Goal: Task Accomplishment & Management: Use online tool/utility

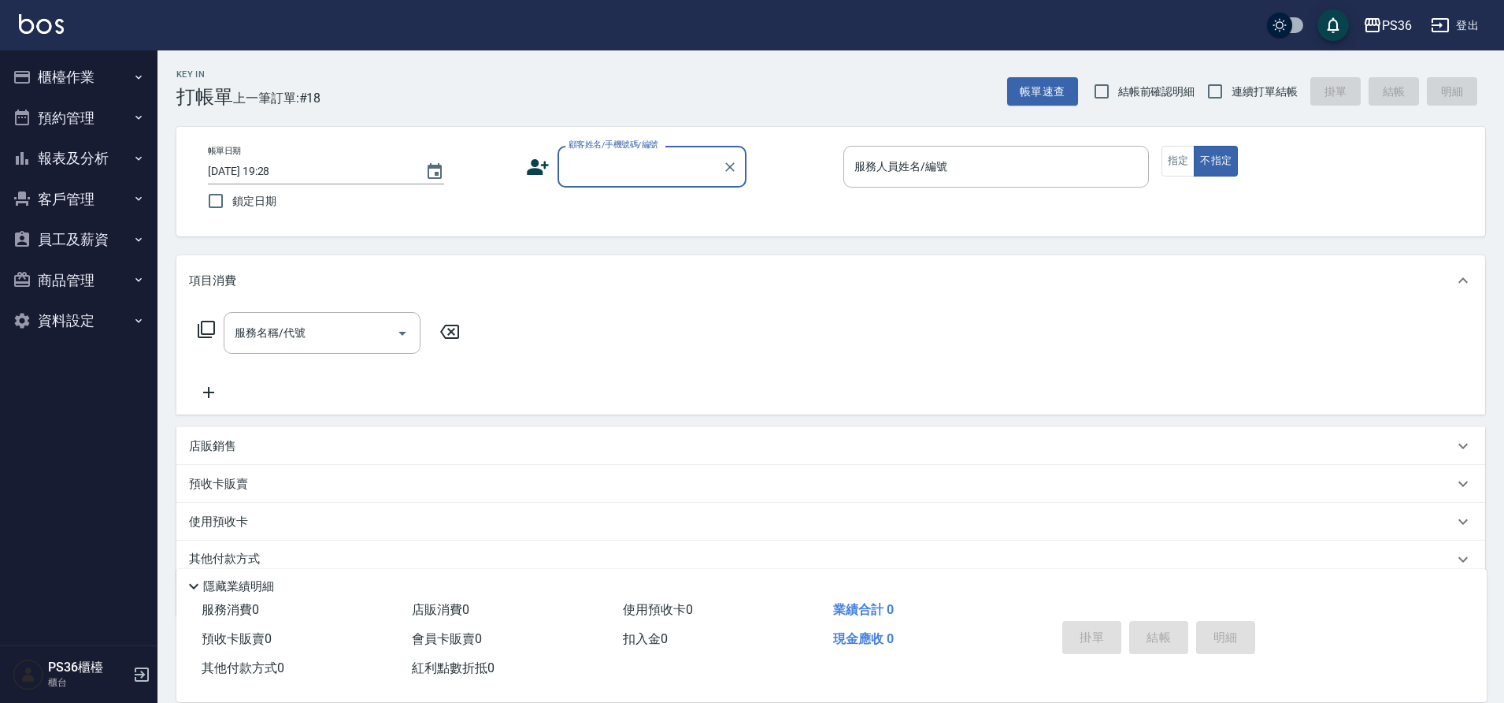
click at [126, 65] on button "櫃檯作業" at bounding box center [78, 77] width 145 height 41
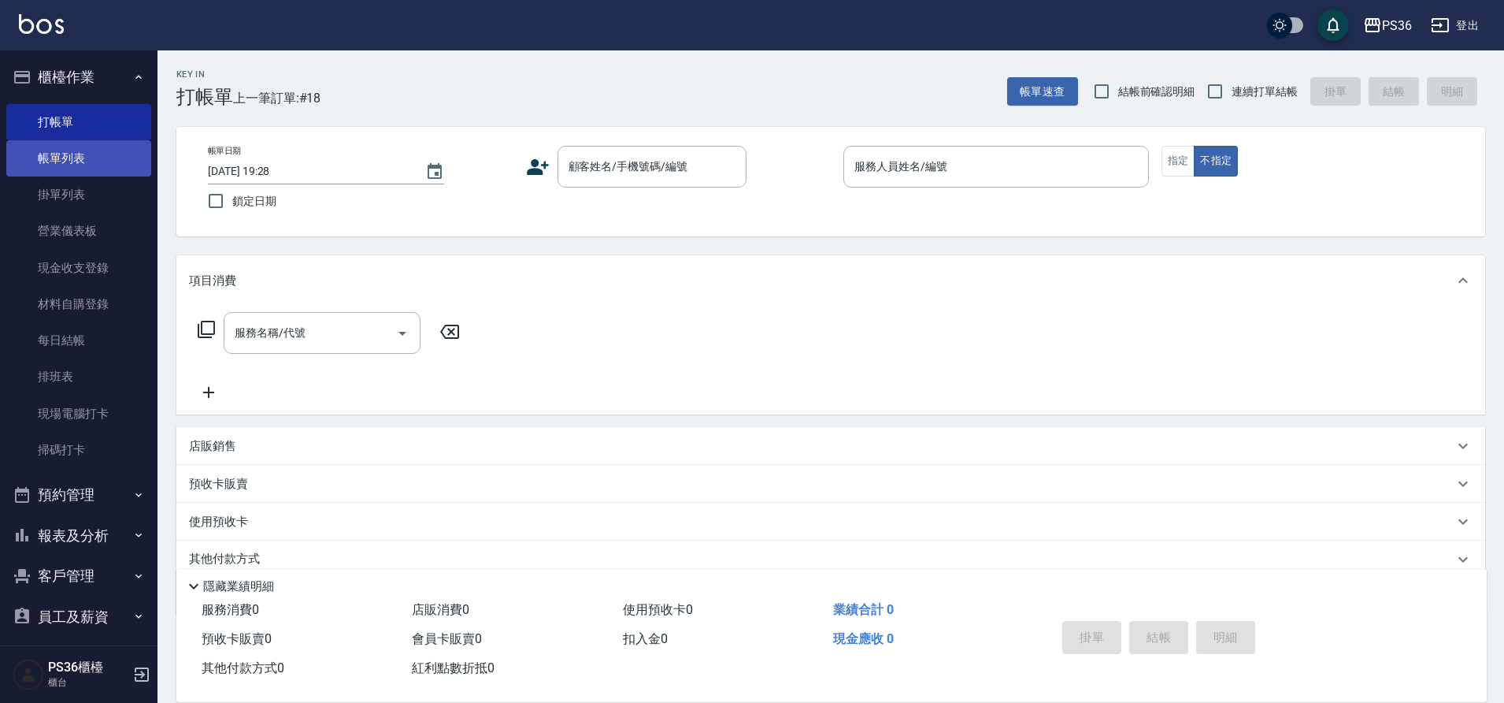
click at [98, 164] on link "帳單列表" at bounding box center [78, 158] width 145 height 36
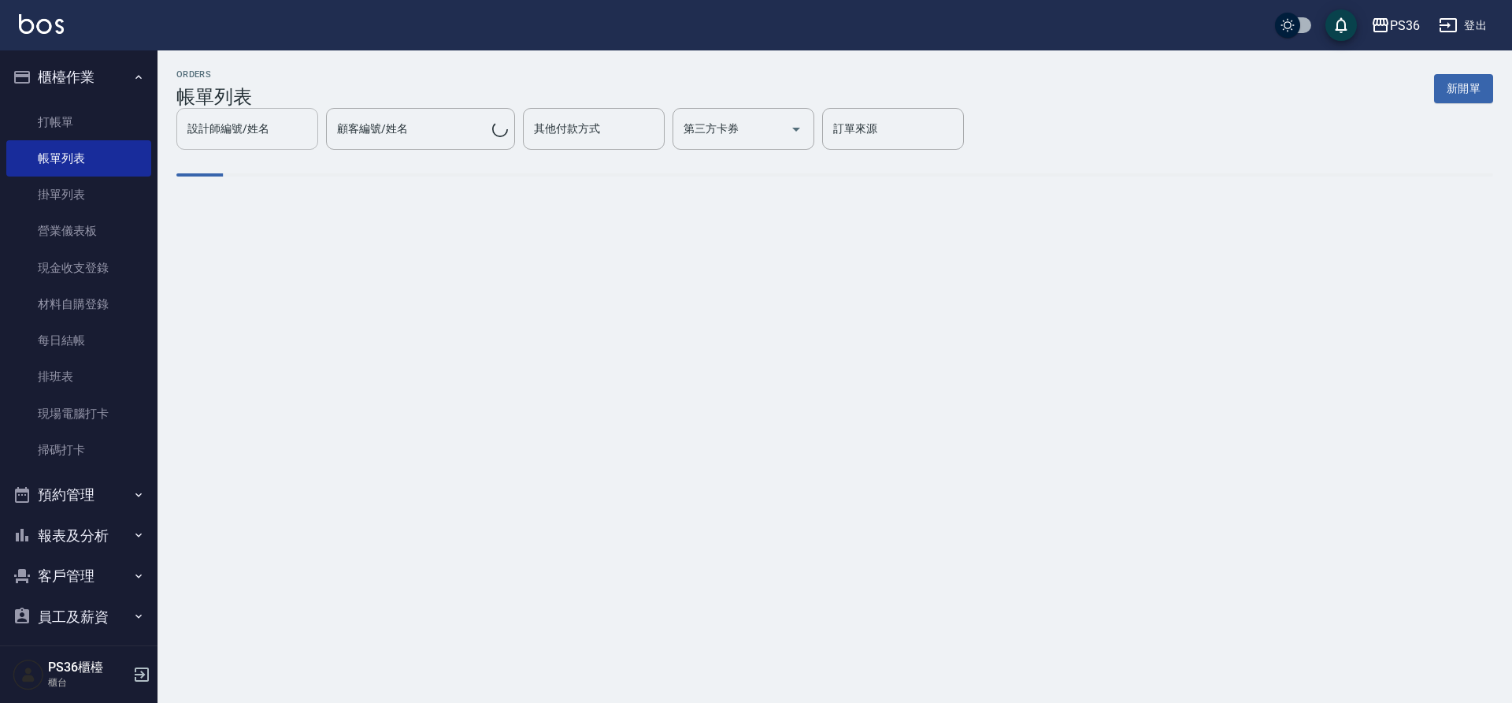
click at [318, 142] on div "設計師編號/姓名 設計師編號/姓名" at bounding box center [247, 129] width 142 height 42
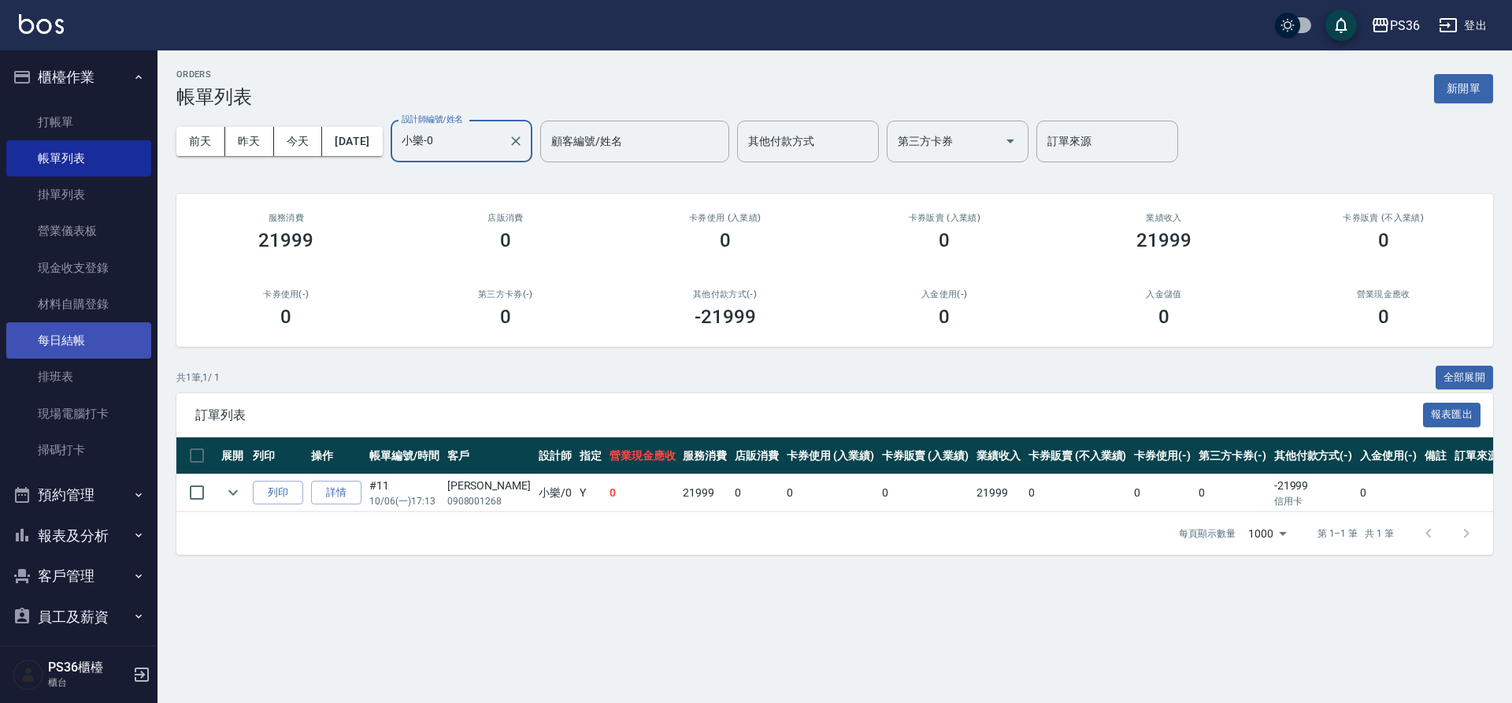
type input "小樂-0"
click at [83, 329] on link "每日結帳" at bounding box center [78, 340] width 145 height 36
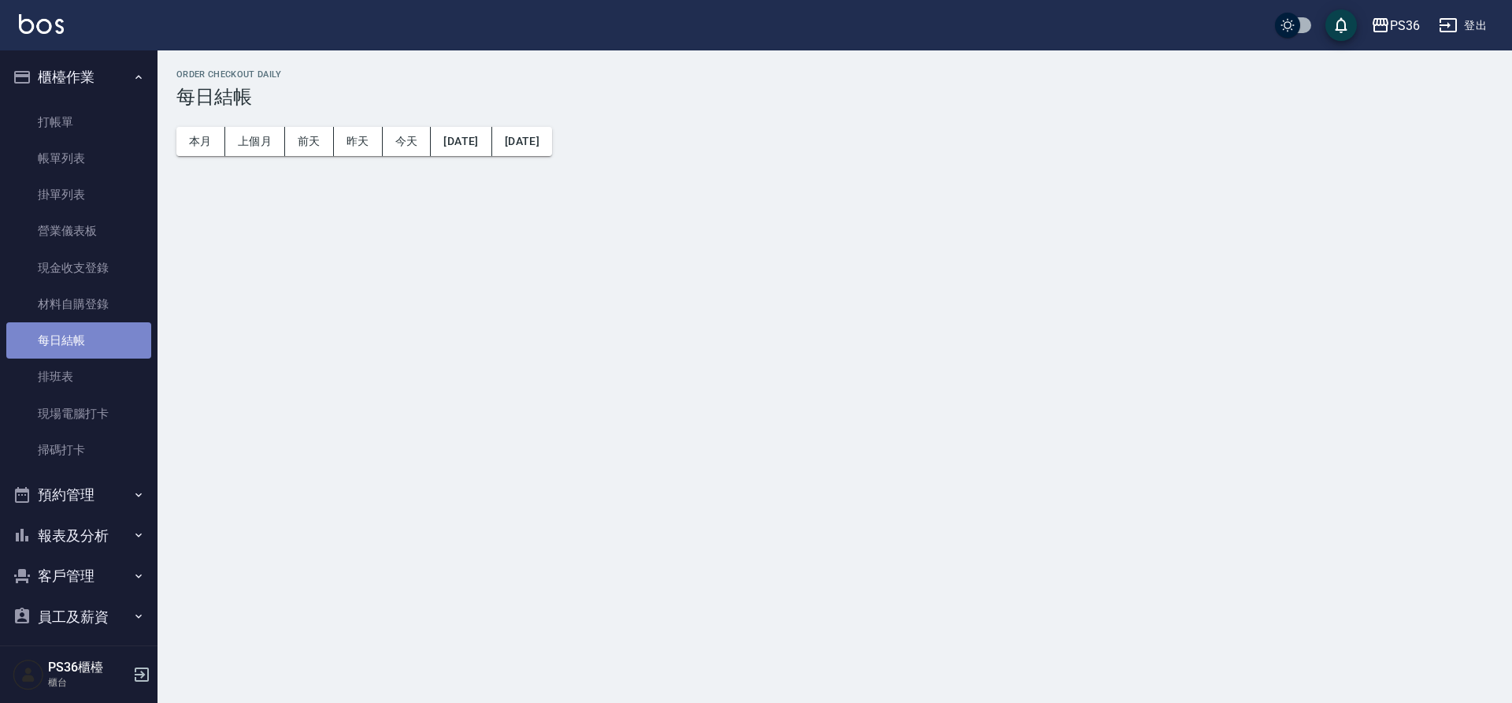
click at [83, 329] on link "每日結帳" at bounding box center [78, 340] width 145 height 36
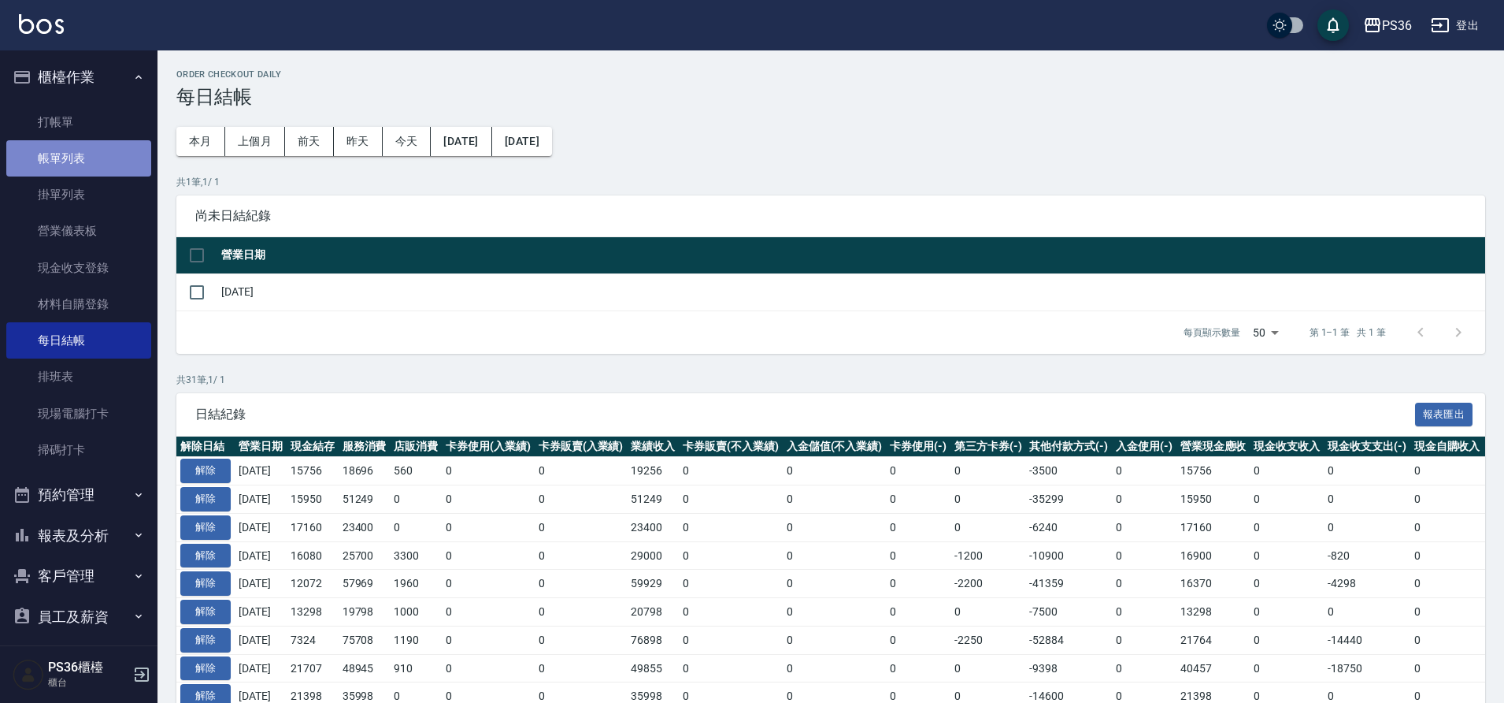
click at [112, 161] on link "帳單列表" at bounding box center [78, 158] width 145 height 36
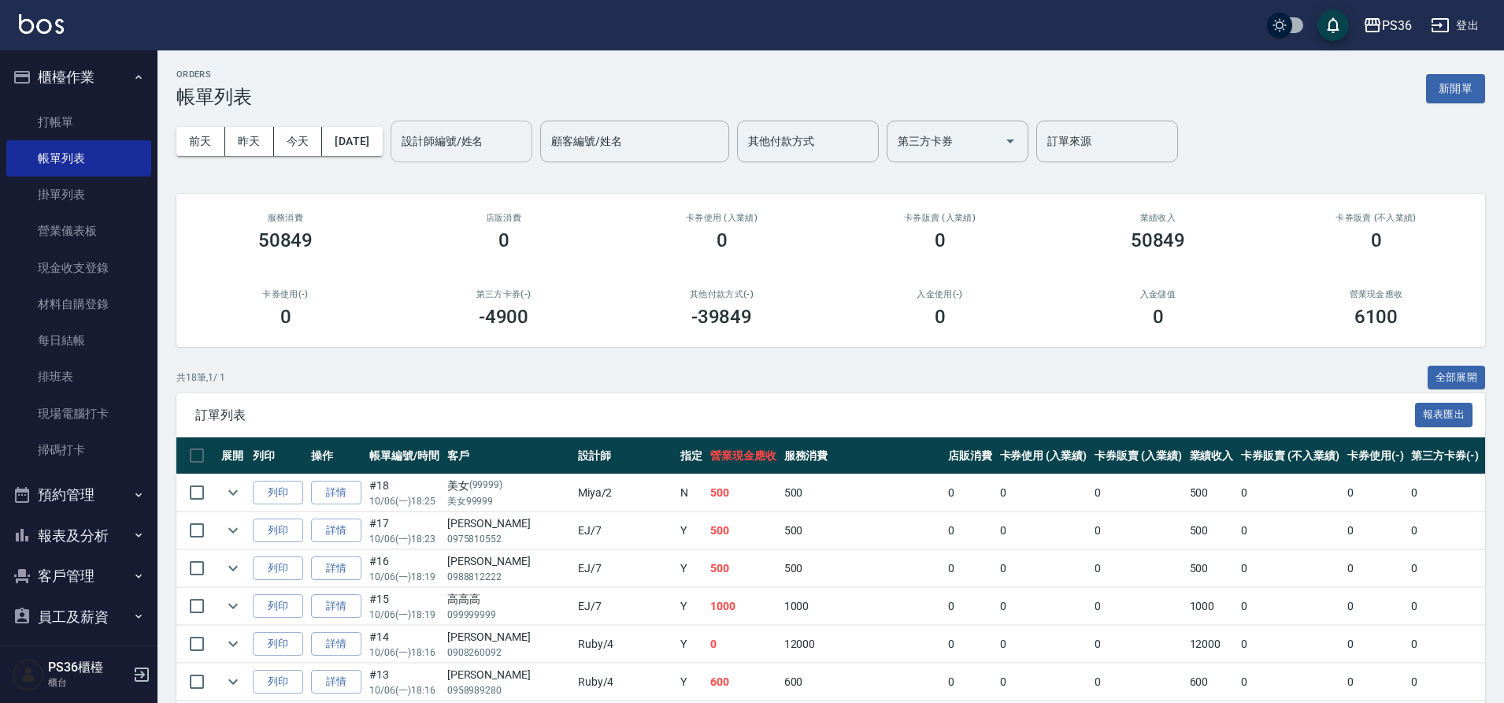
click at [494, 147] on input "設計師編號/姓名" at bounding box center [462, 142] width 128 height 28
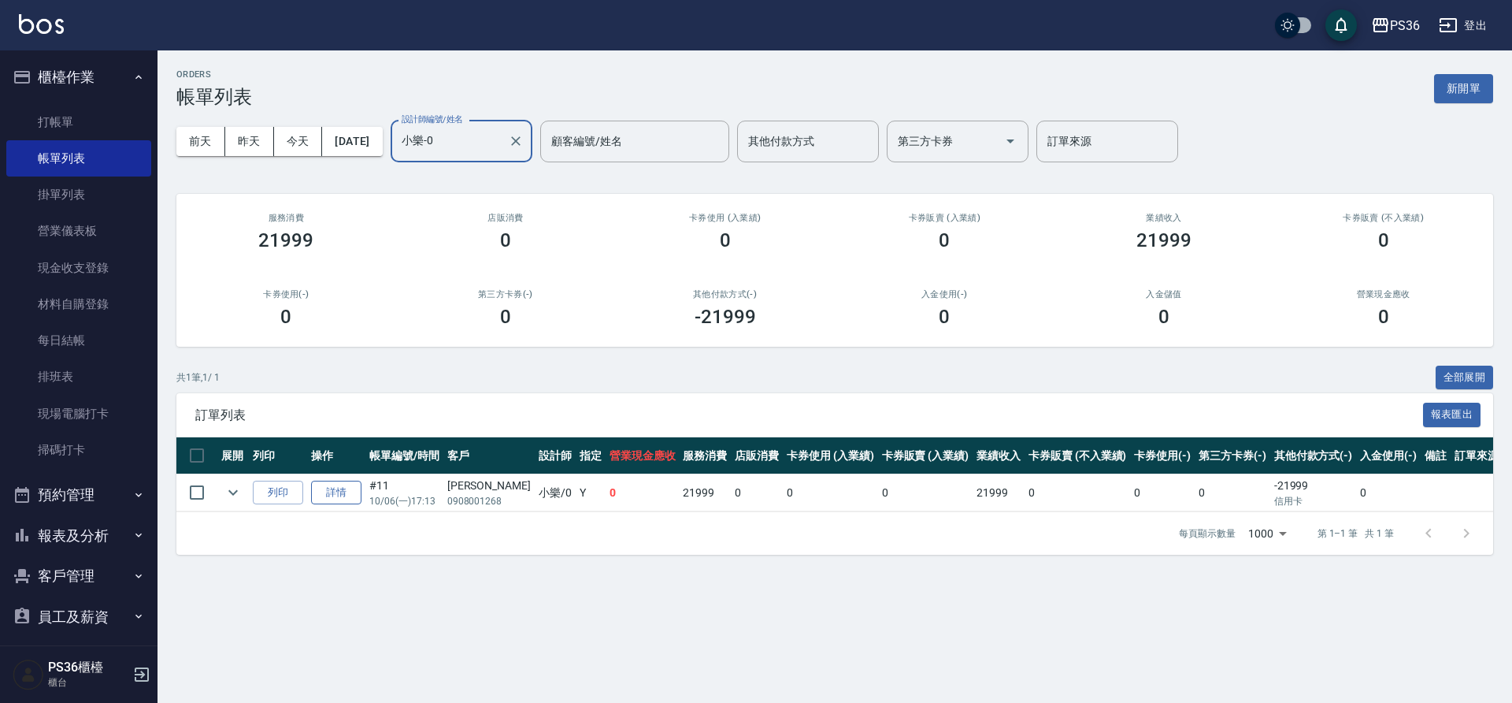
type input "小樂-0"
click at [345, 494] on link "詳情" at bounding box center [336, 492] width 50 height 24
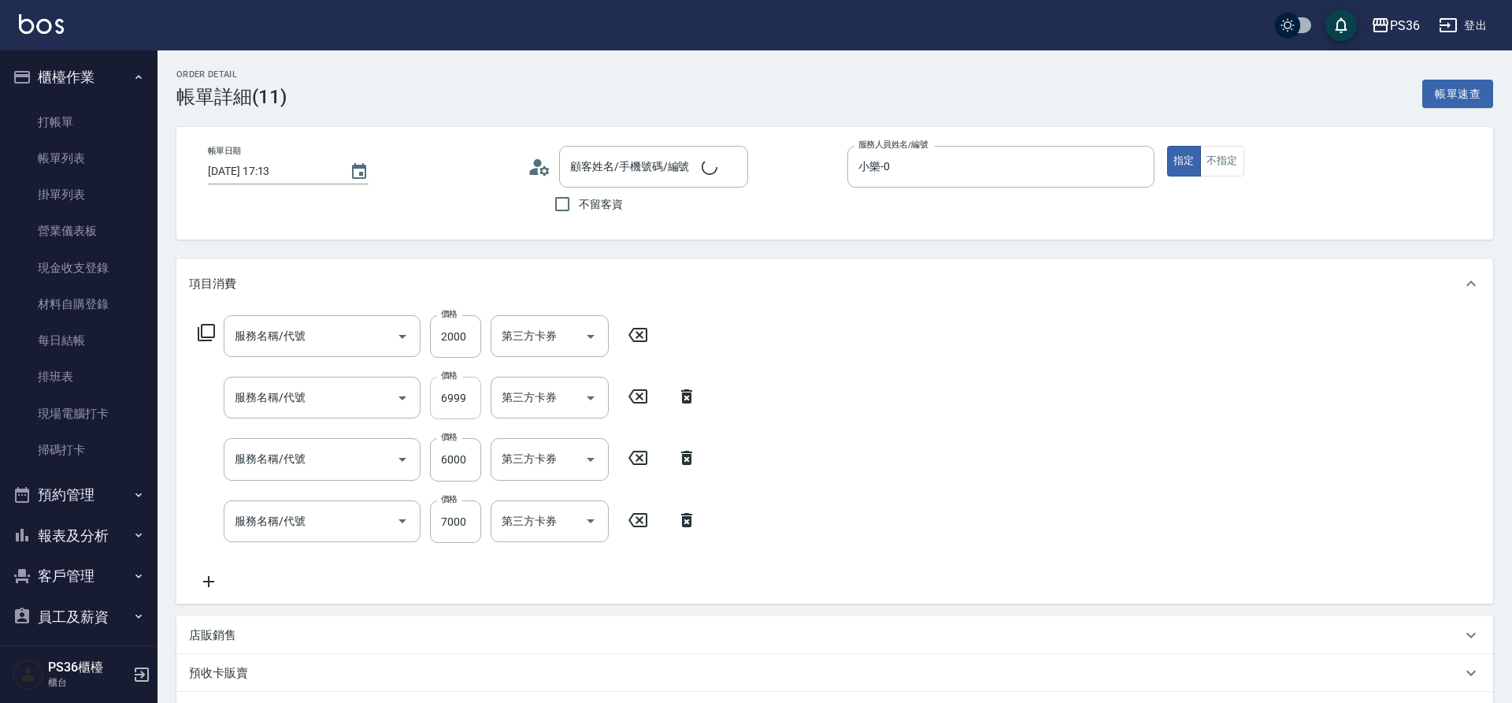
type input "2025/10/06 17:13"
type input "小樂-0"
click at [470, 397] on input "6999" at bounding box center [455, 398] width 51 height 43
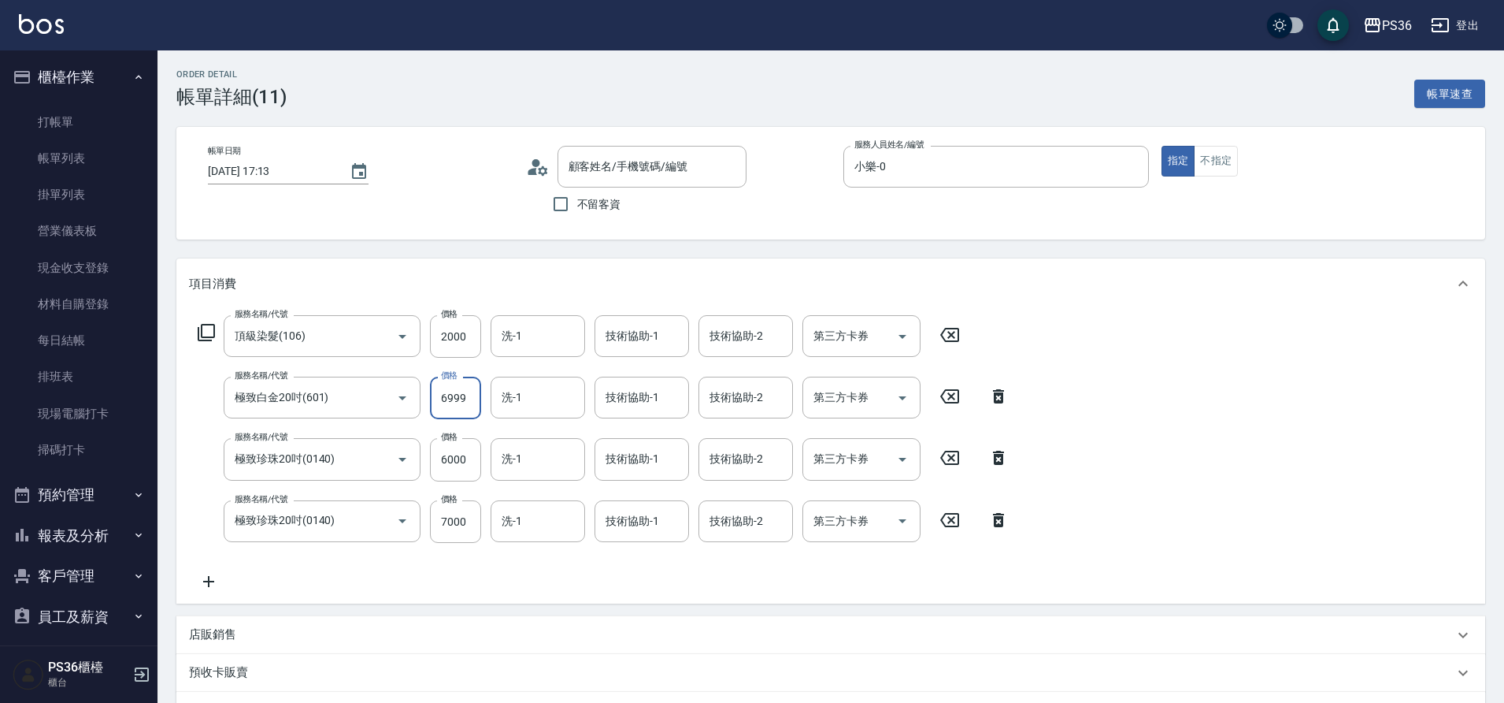
type input "頂級染髮(106)"
type input "極致白金20吋(601)"
type input "極致珍珠20吋(0140)"
type input "張茜茜/0908001268/"
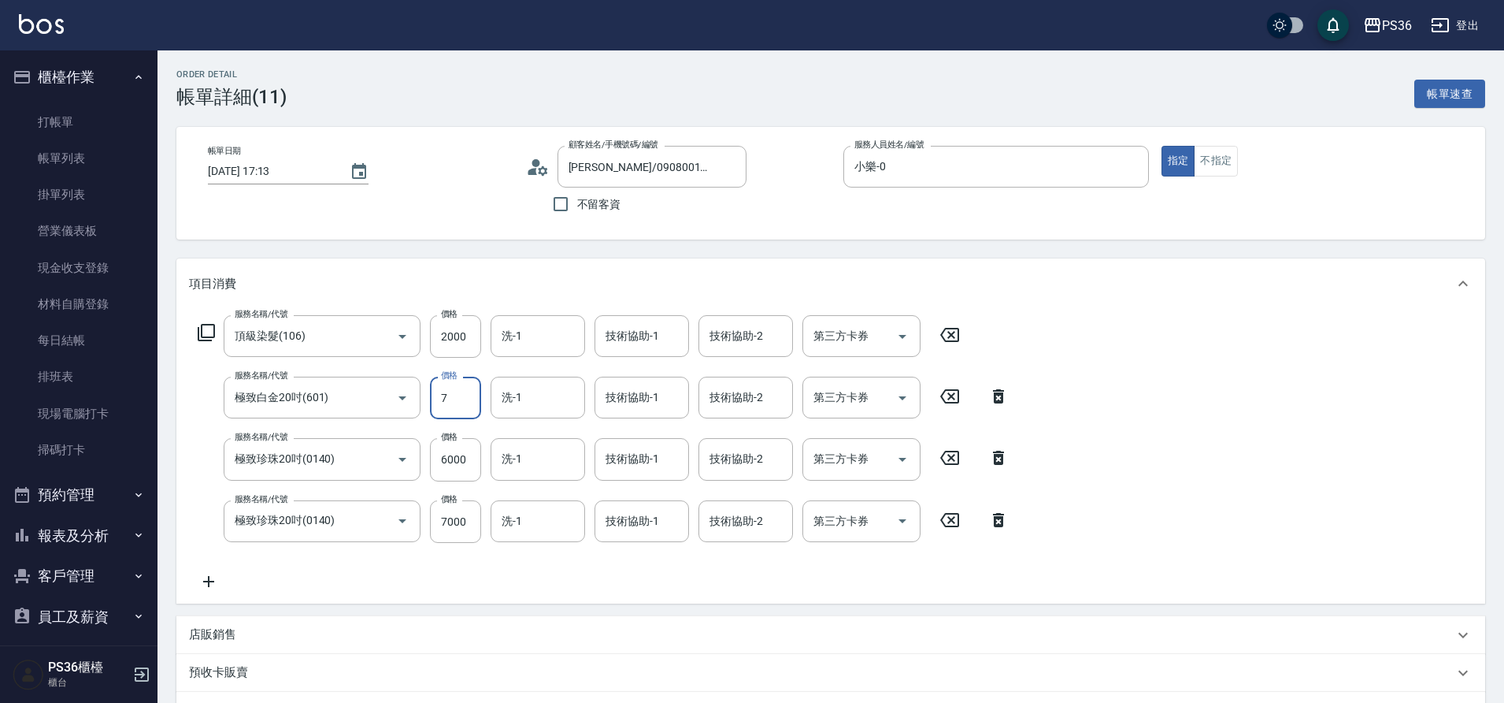
type input "7"
type input "0"
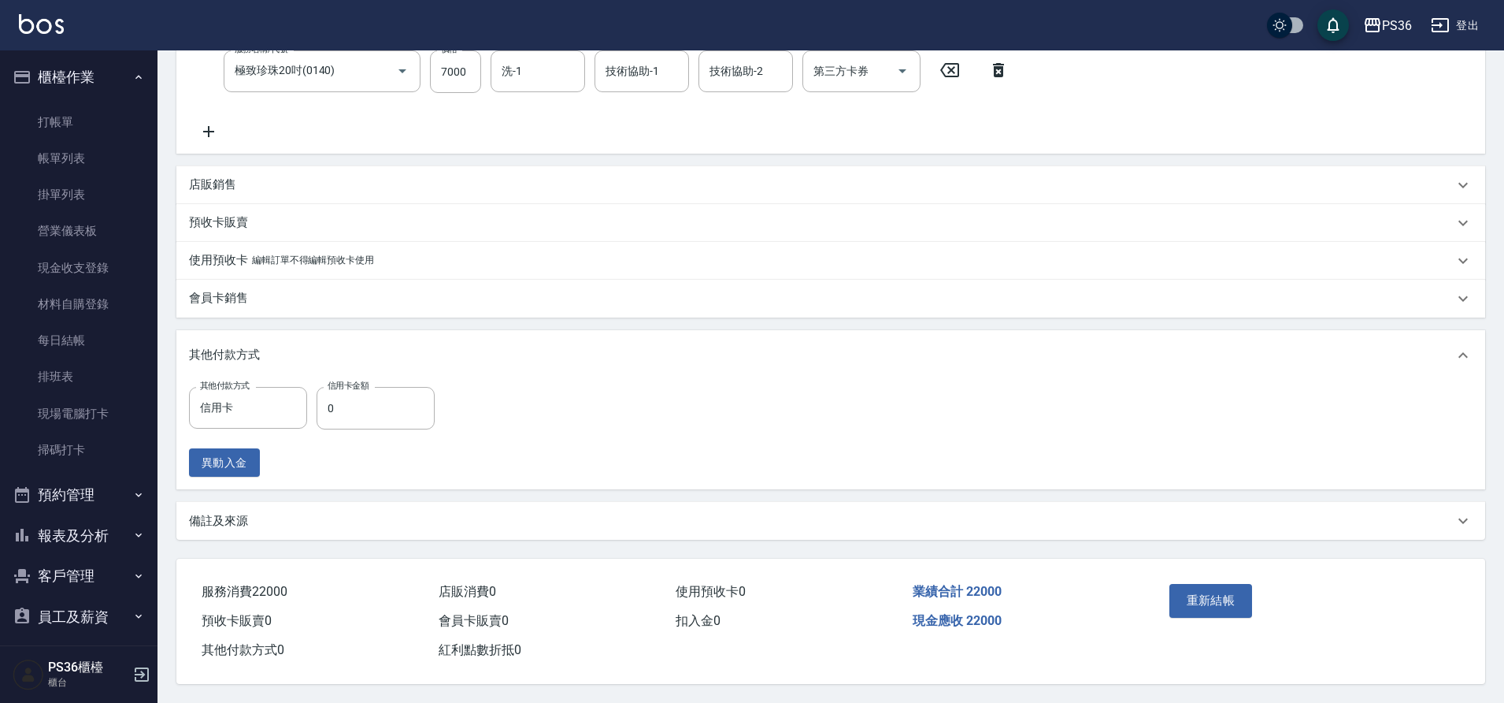
scroll to position [457, 0]
type input "7000"
click at [377, 414] on input "0" at bounding box center [376, 408] width 118 height 43
type input "22000"
click at [1198, 607] on button "重新結帳" at bounding box center [1211, 600] width 83 height 33
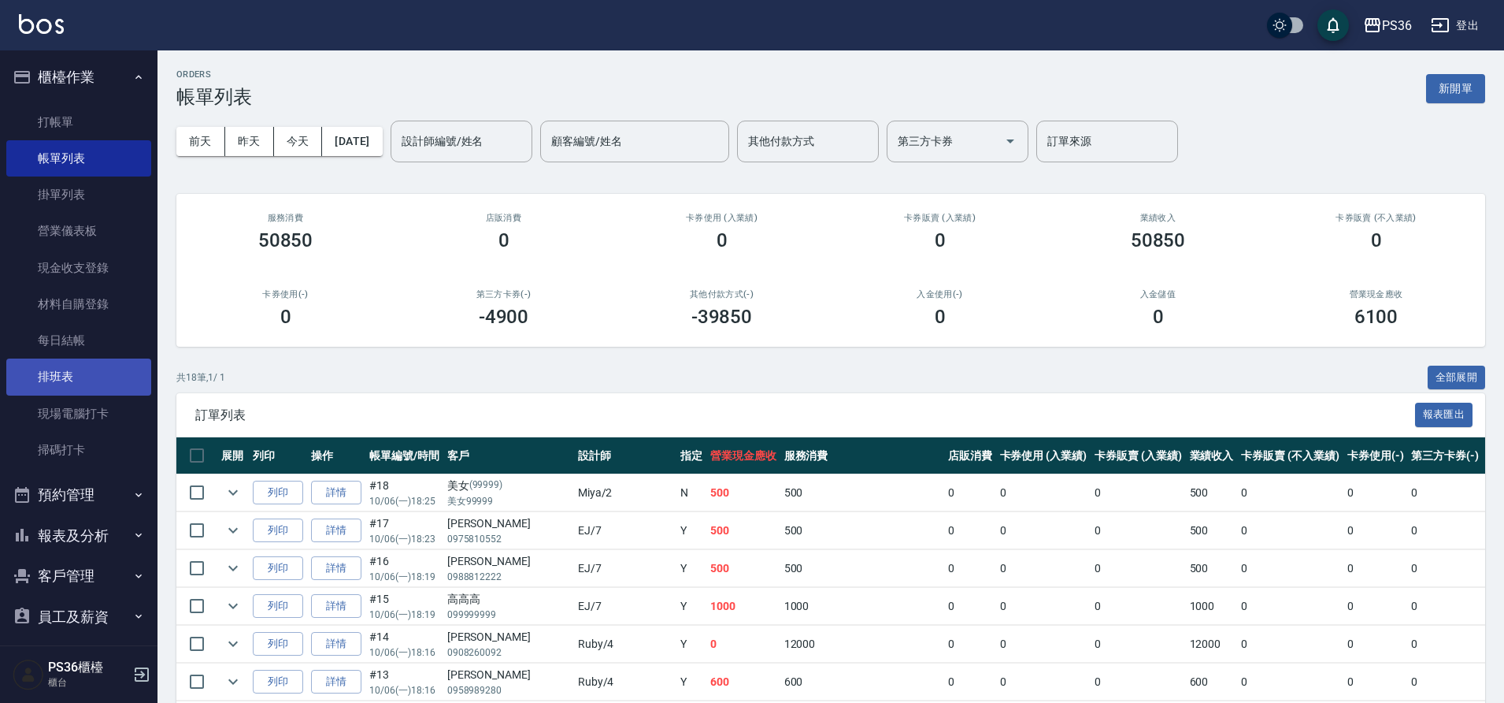
click at [92, 369] on link "排班表" at bounding box center [78, 376] width 145 height 36
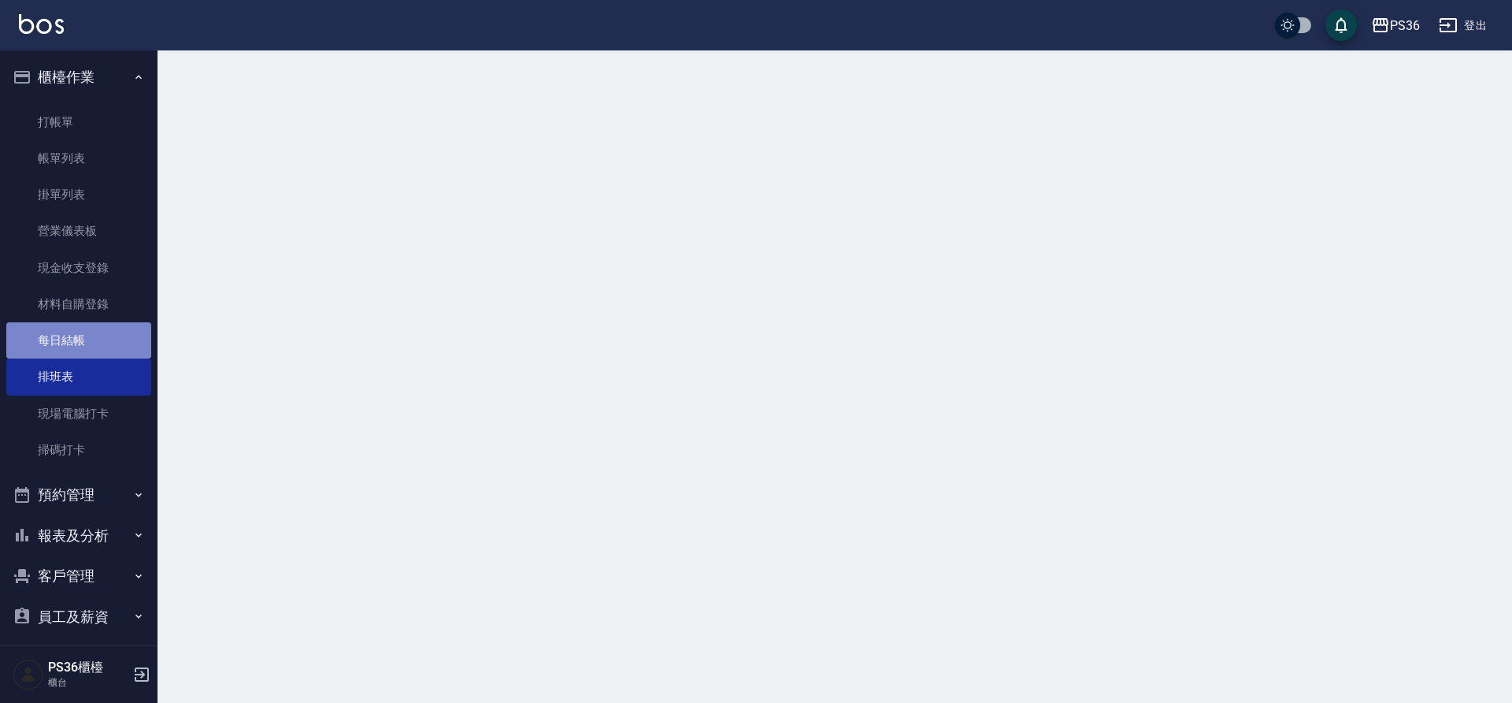
click at [100, 343] on link "每日結帳" at bounding box center [78, 340] width 145 height 36
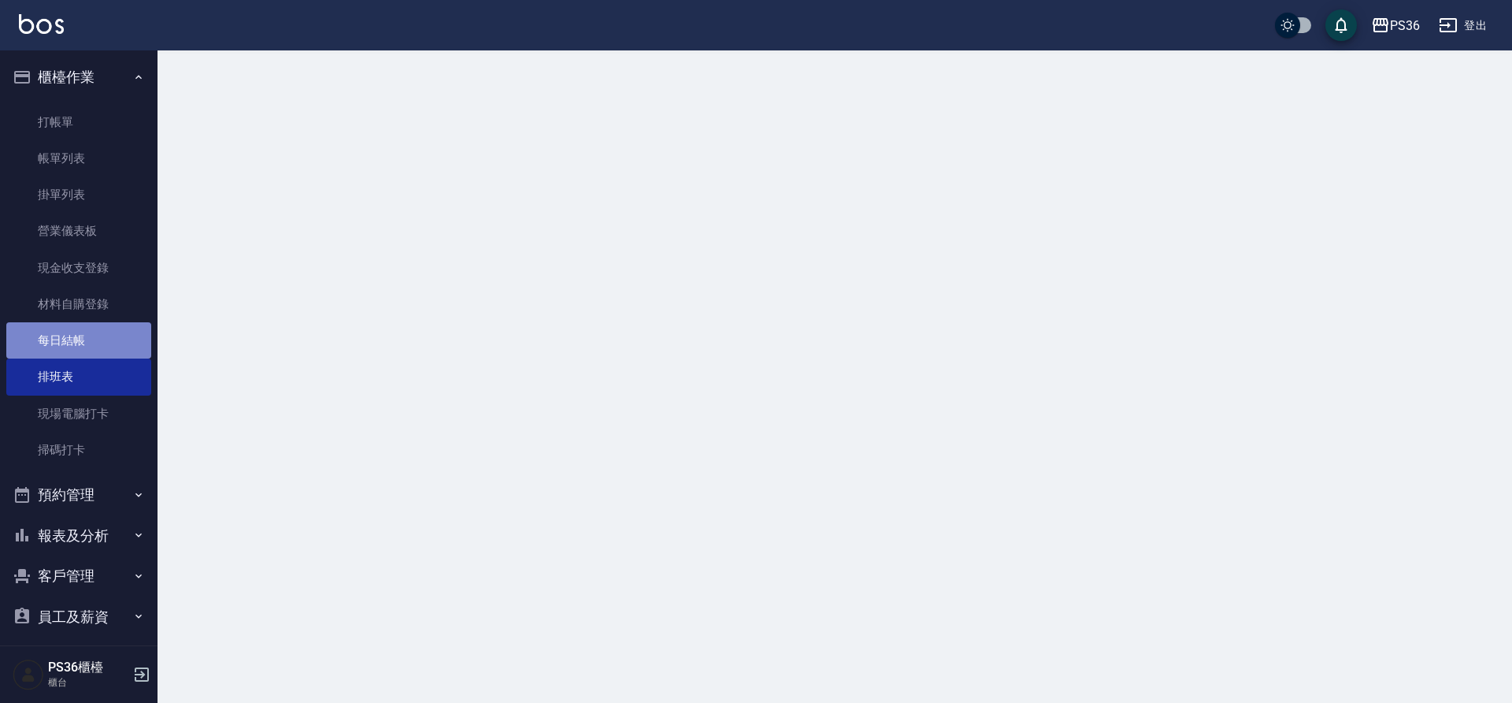
click at [100, 343] on link "每日結帳" at bounding box center [78, 340] width 145 height 36
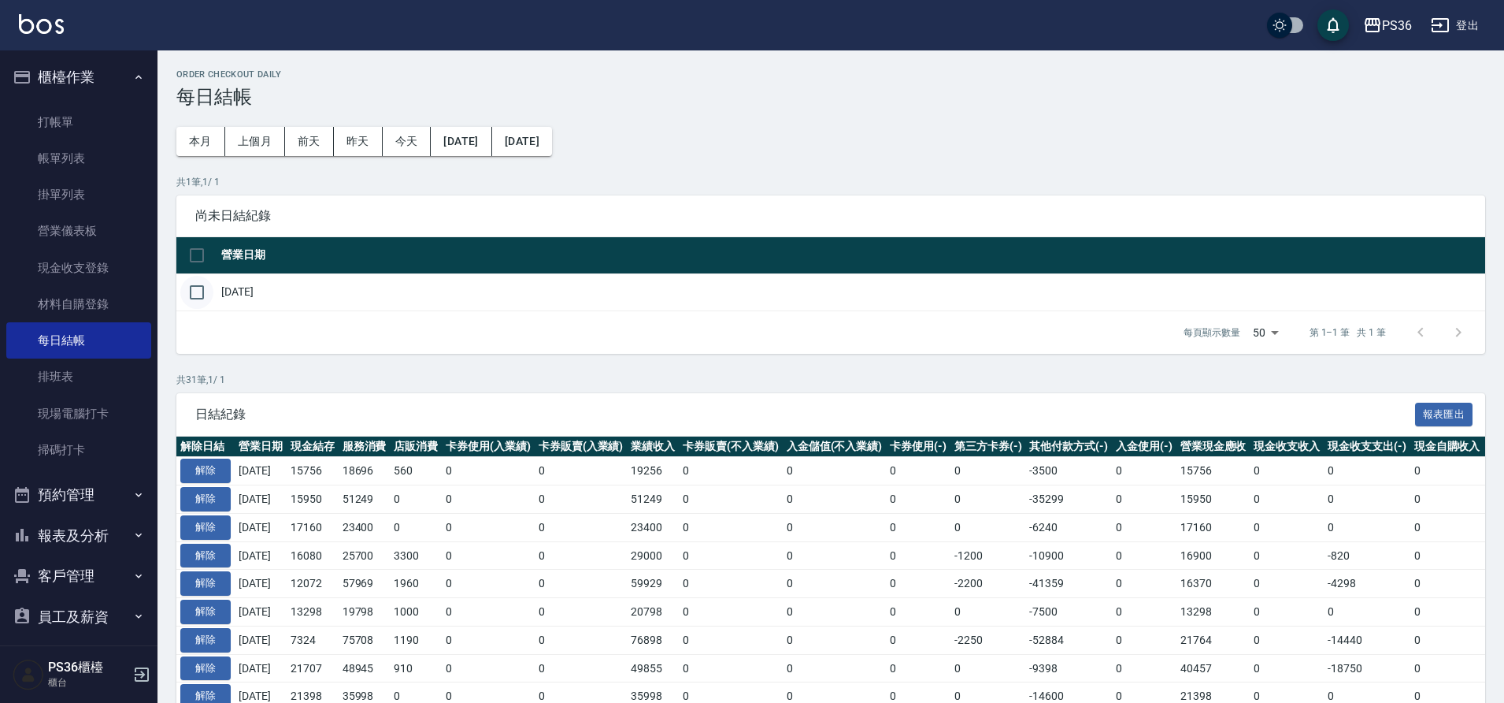
click at [201, 297] on input "checkbox" at bounding box center [196, 292] width 33 height 33
checkbox input "true"
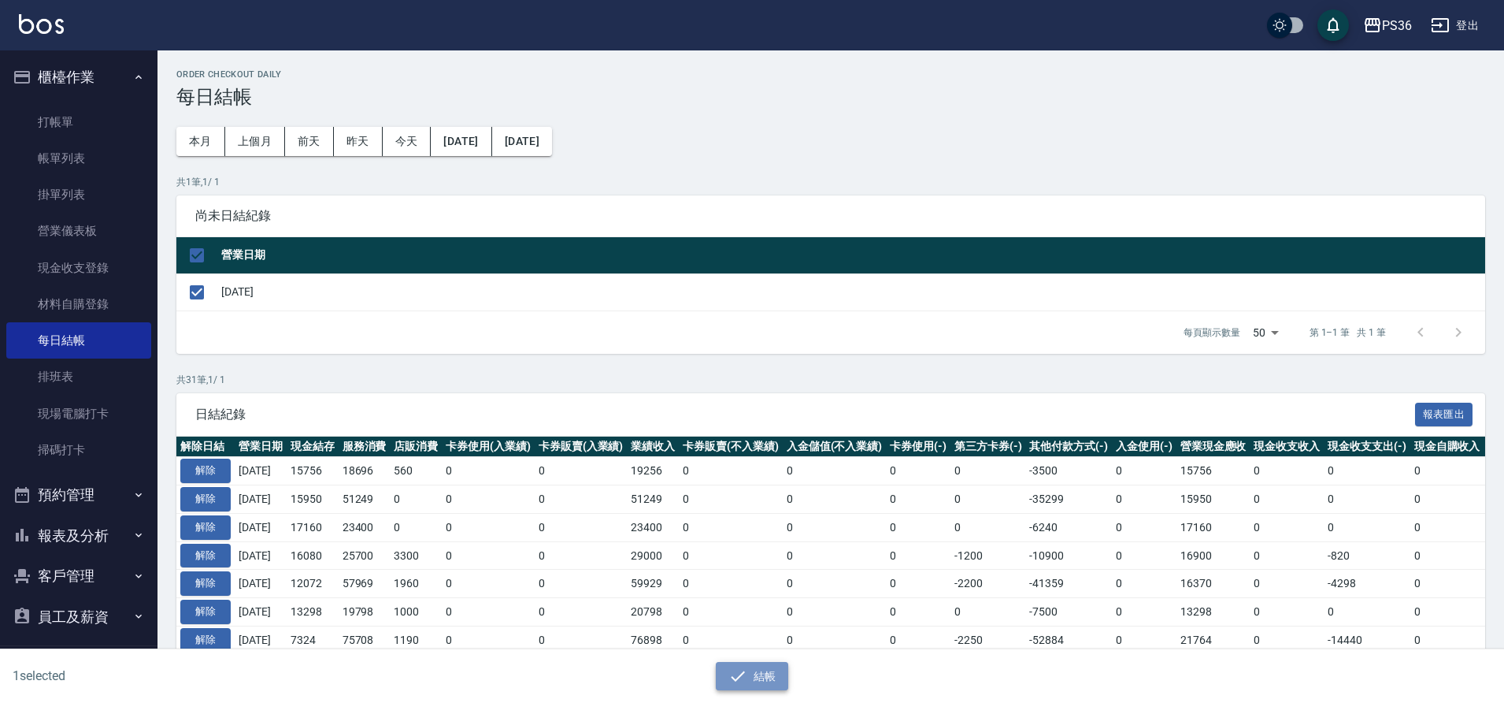
click at [753, 666] on button "結帳" at bounding box center [752, 676] width 73 height 29
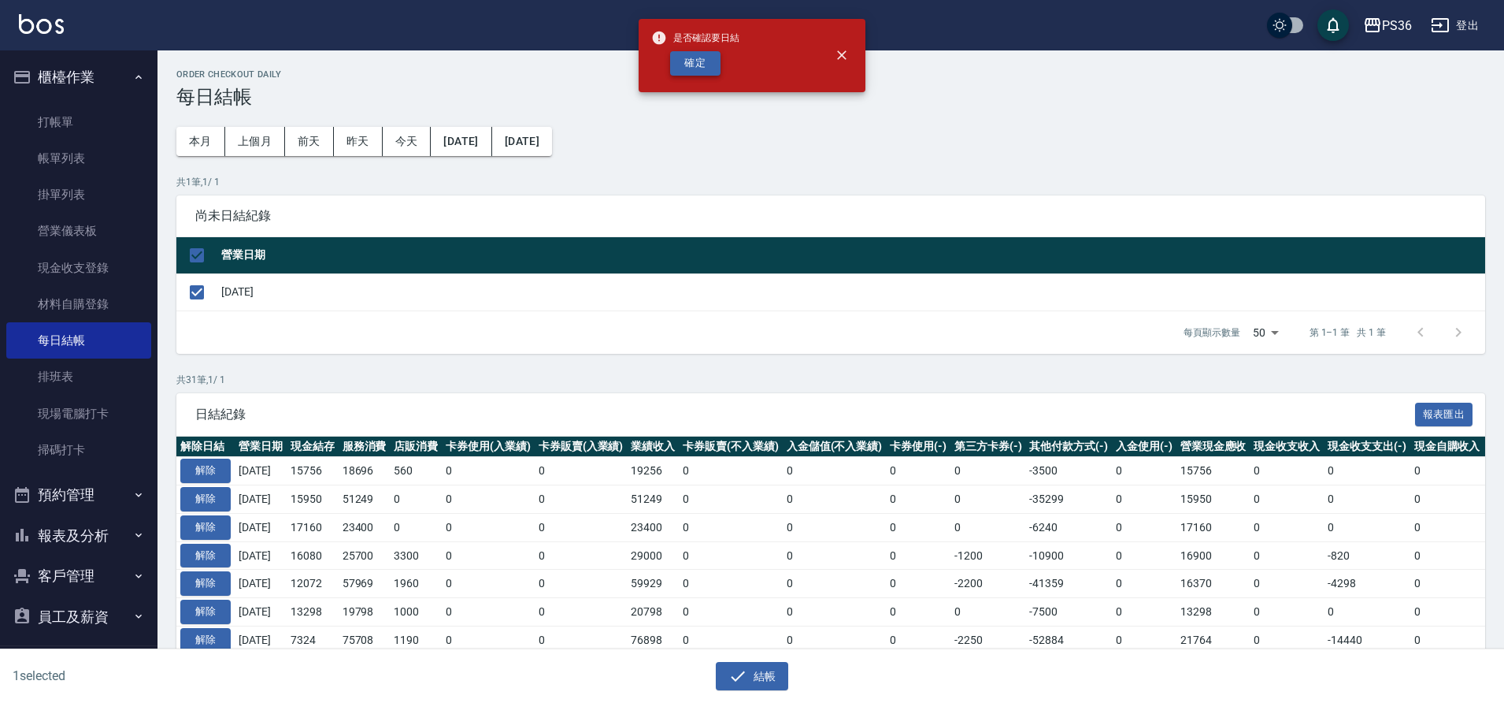
click at [710, 67] on button "確定" at bounding box center [695, 63] width 50 height 24
checkbox input "false"
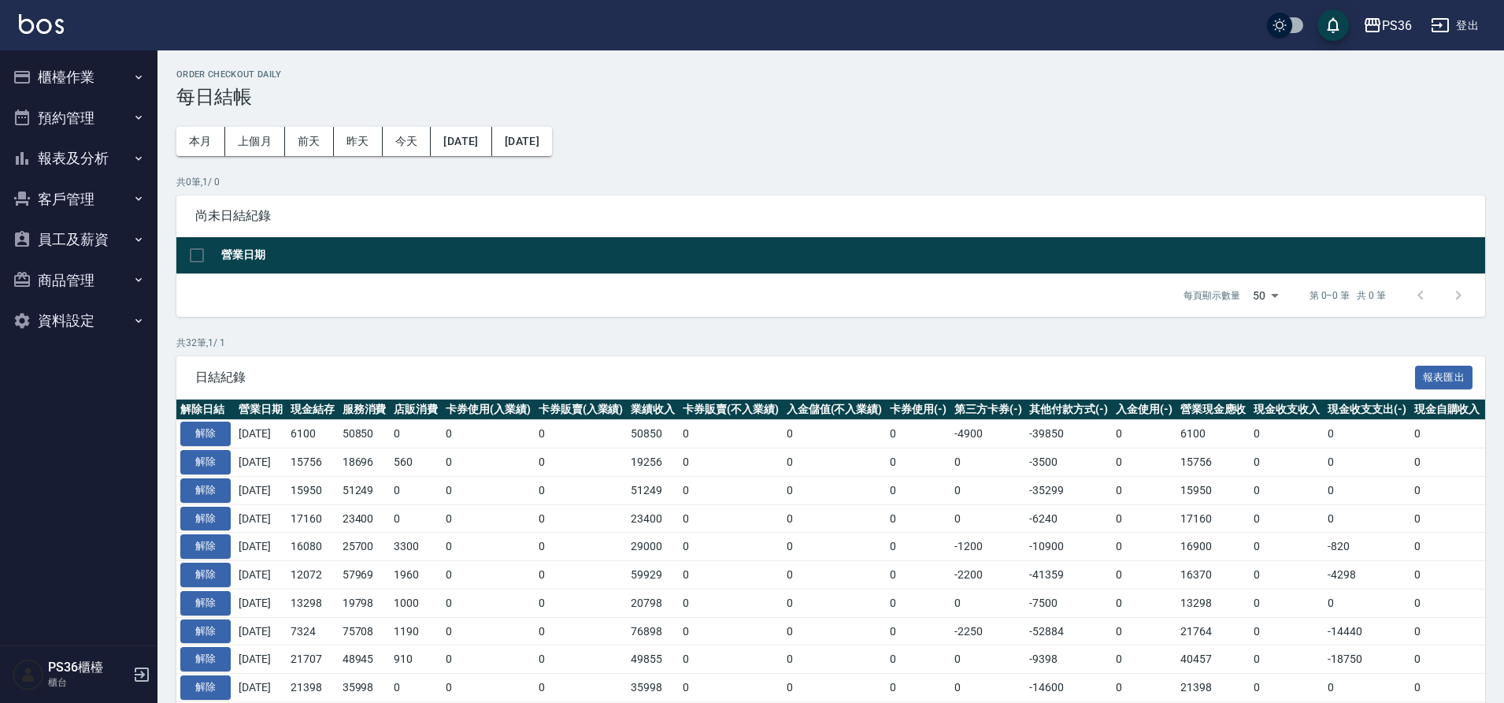
drag, startPoint x: 0, startPoint y: 0, endPoint x: 710, endPoint y: 65, distance: 713.5
click at [45, 73] on button "櫃檯作業" at bounding box center [78, 77] width 145 height 41
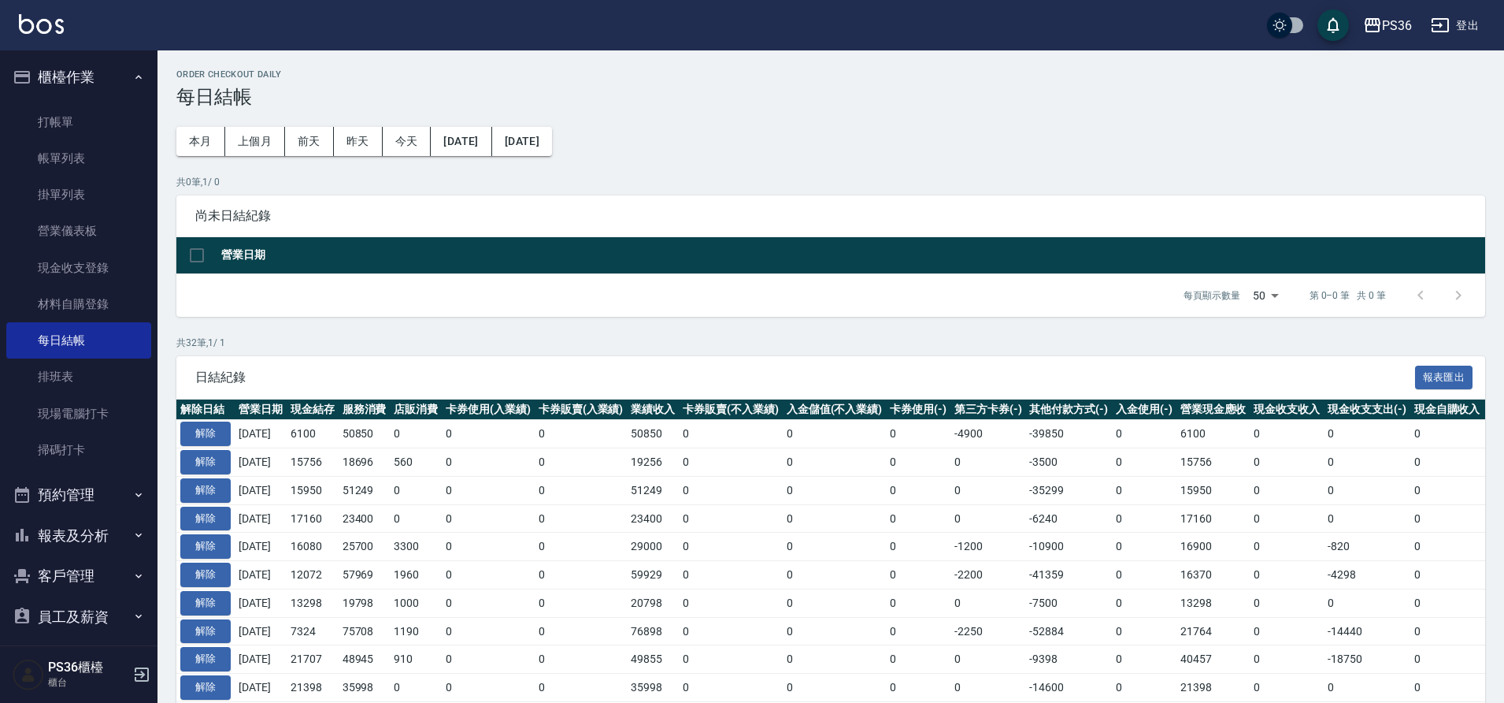
click at [67, 76] on button "櫃檯作業" at bounding box center [78, 77] width 145 height 41
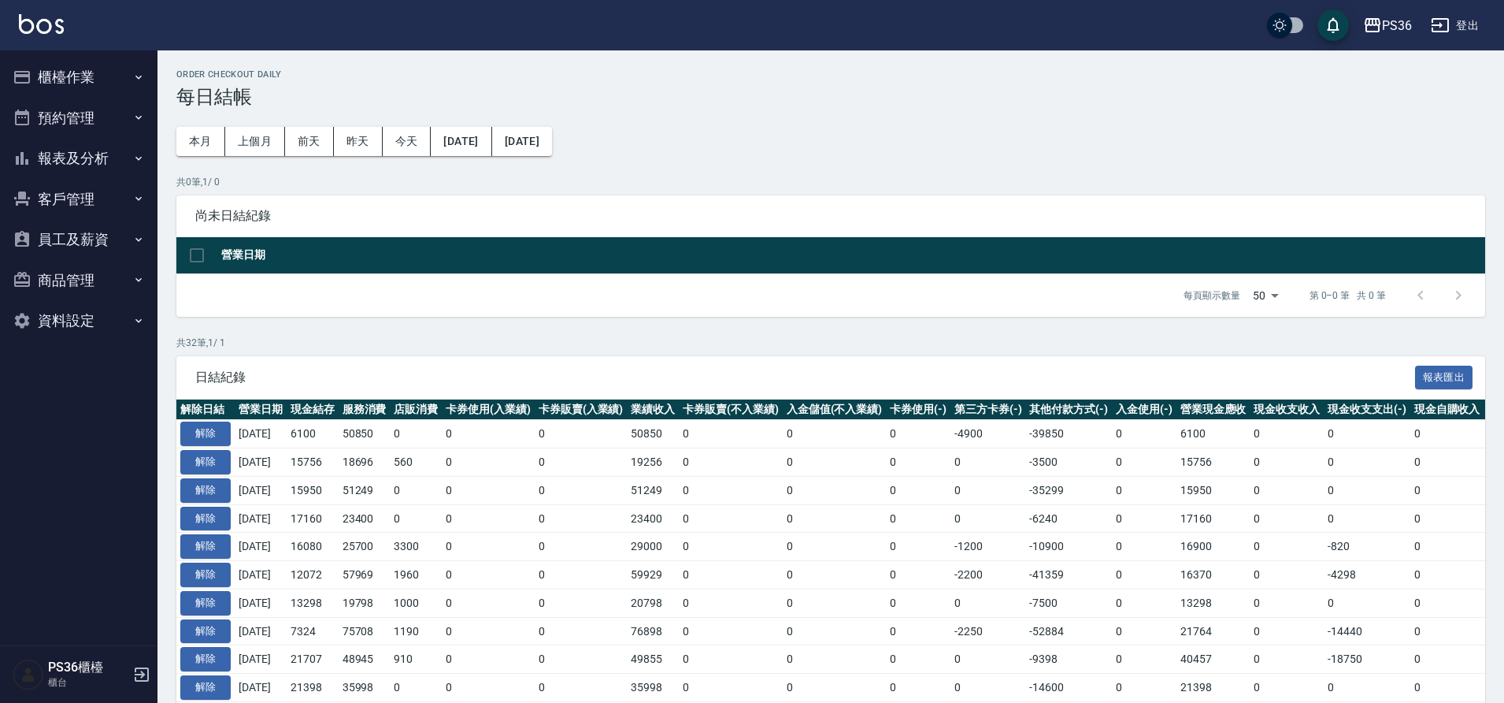
click at [84, 133] on button "預約管理" at bounding box center [78, 118] width 145 height 41
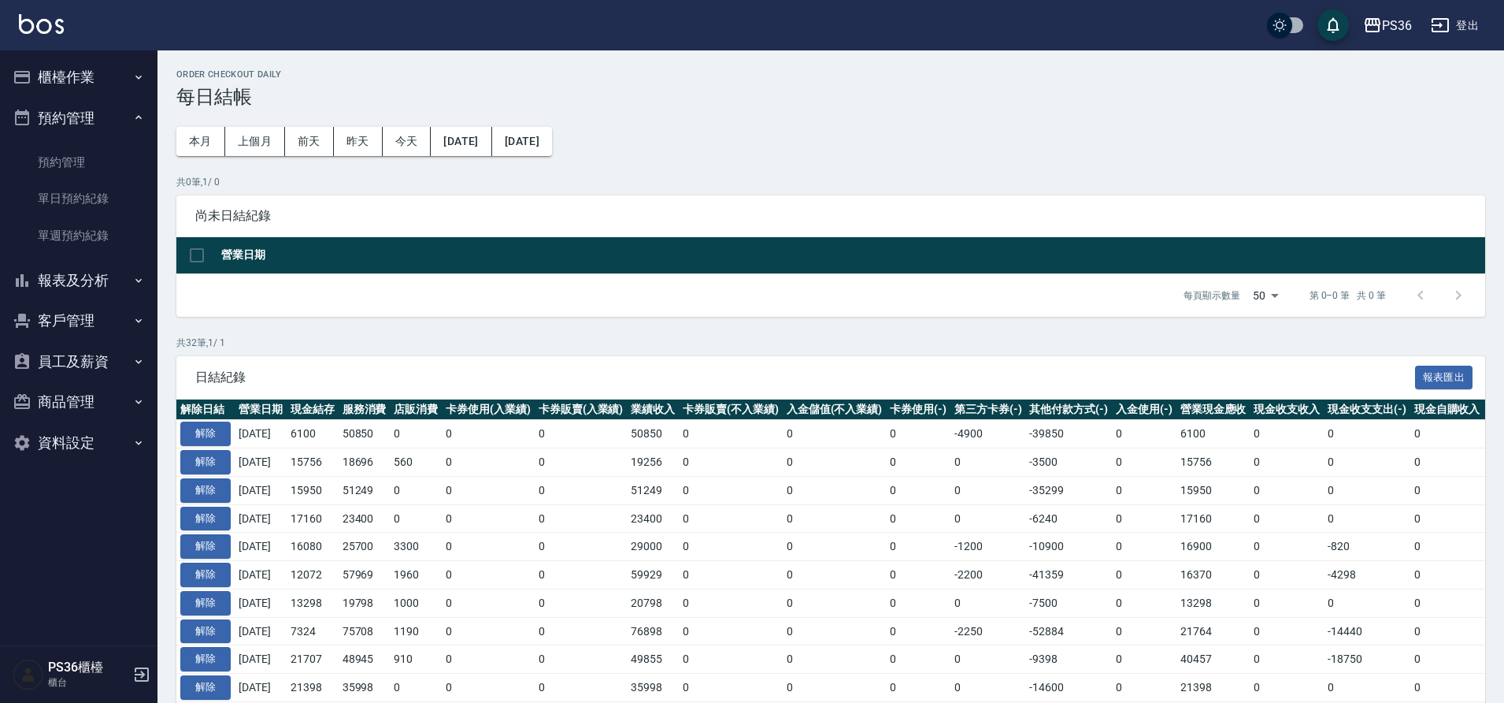
click at [88, 121] on button "預約管理" at bounding box center [78, 118] width 145 height 41
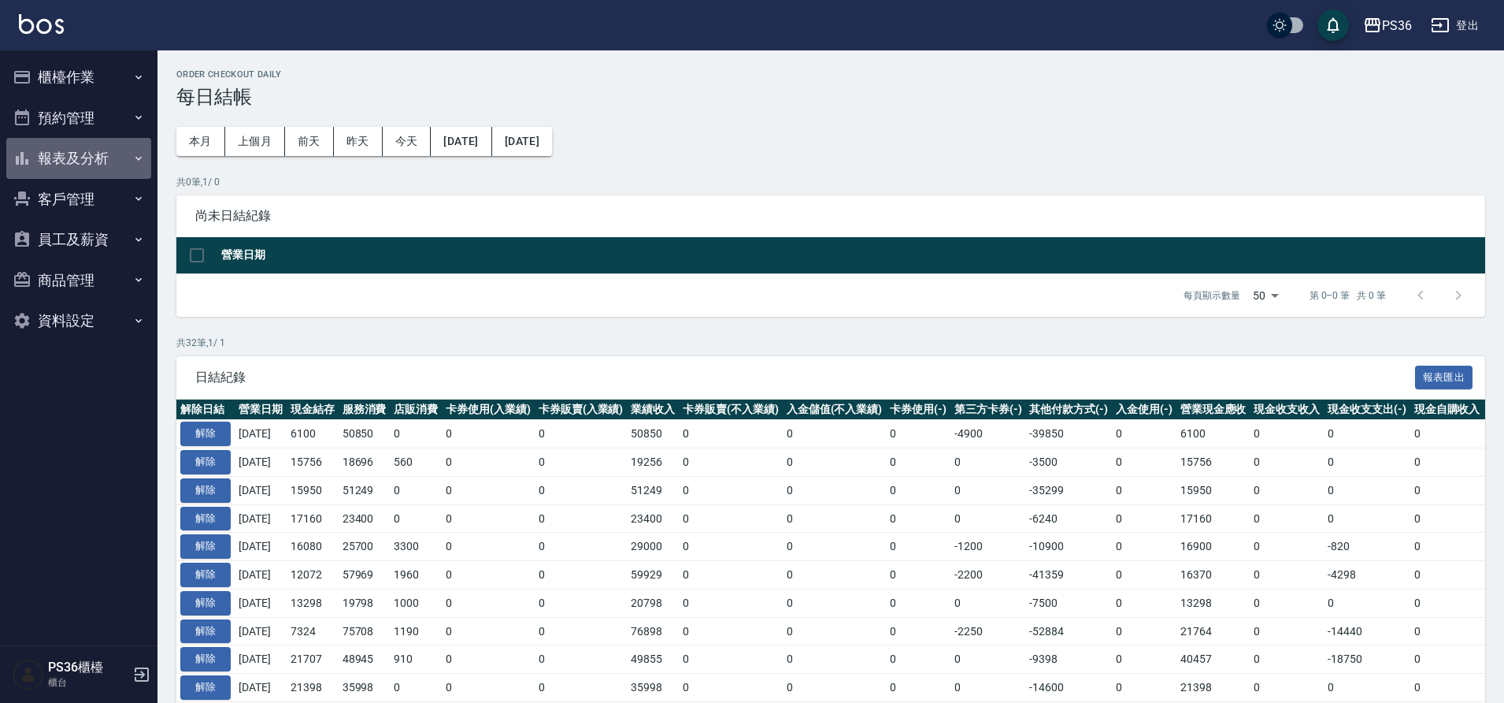
click at [80, 162] on button "報表及分析" at bounding box center [78, 158] width 145 height 41
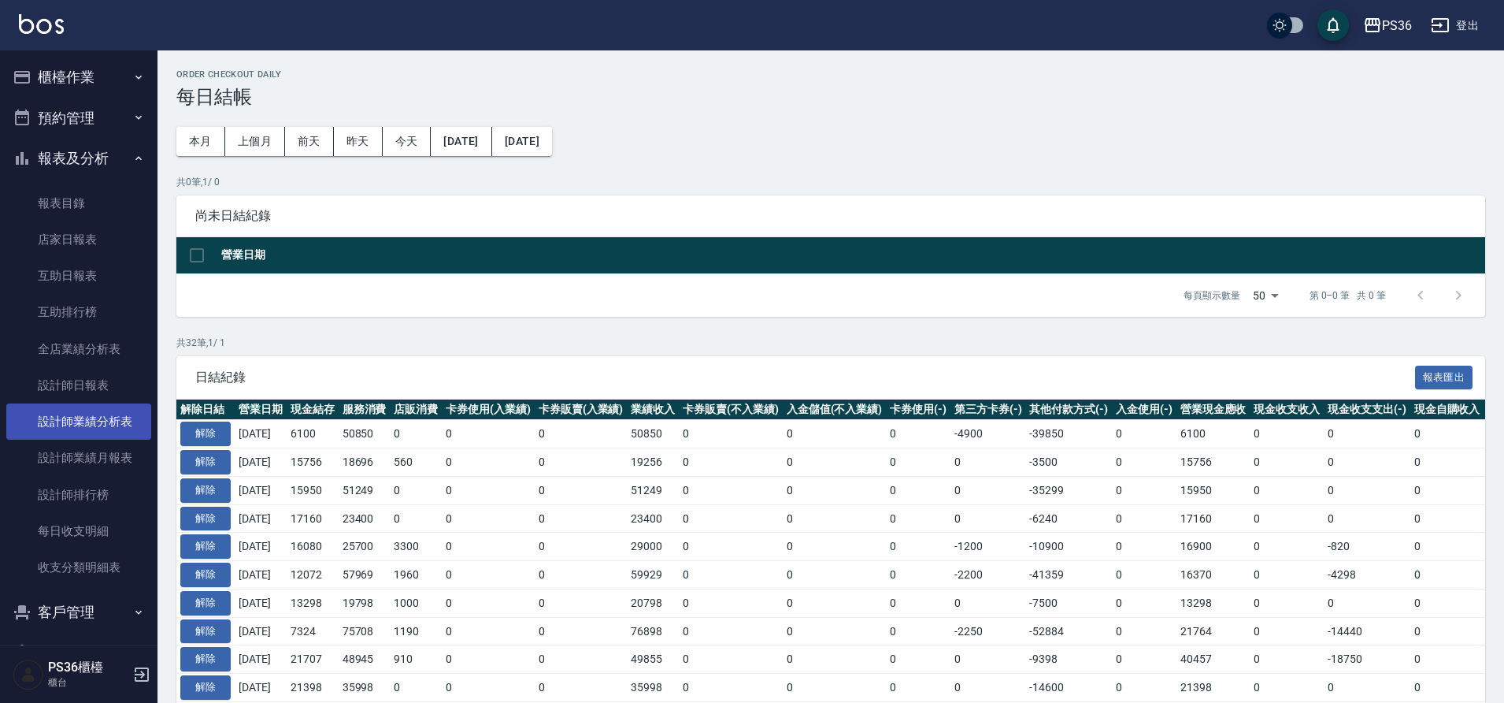
click at [85, 405] on link "設計師業績分析表" at bounding box center [78, 421] width 145 height 36
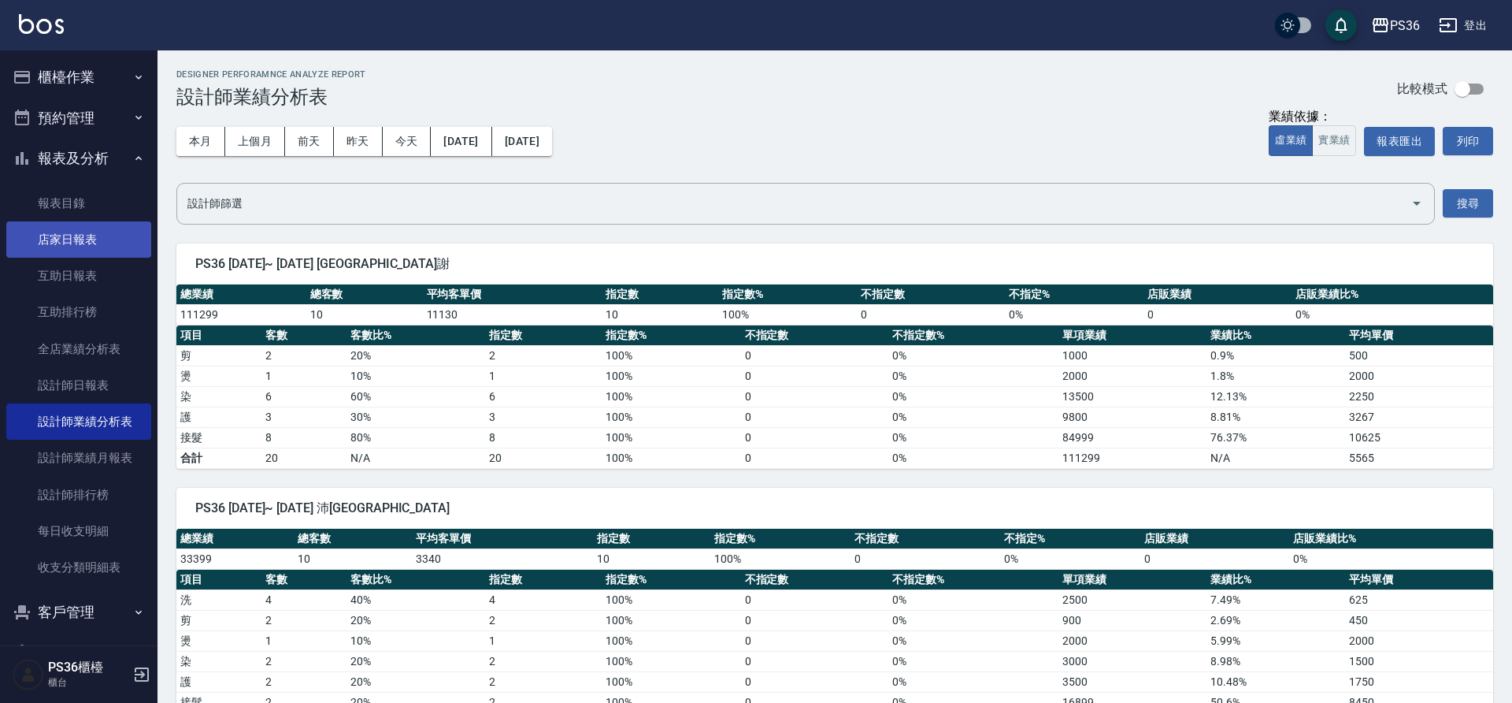
click at [95, 239] on link "店家日報表" at bounding box center [78, 239] width 145 height 36
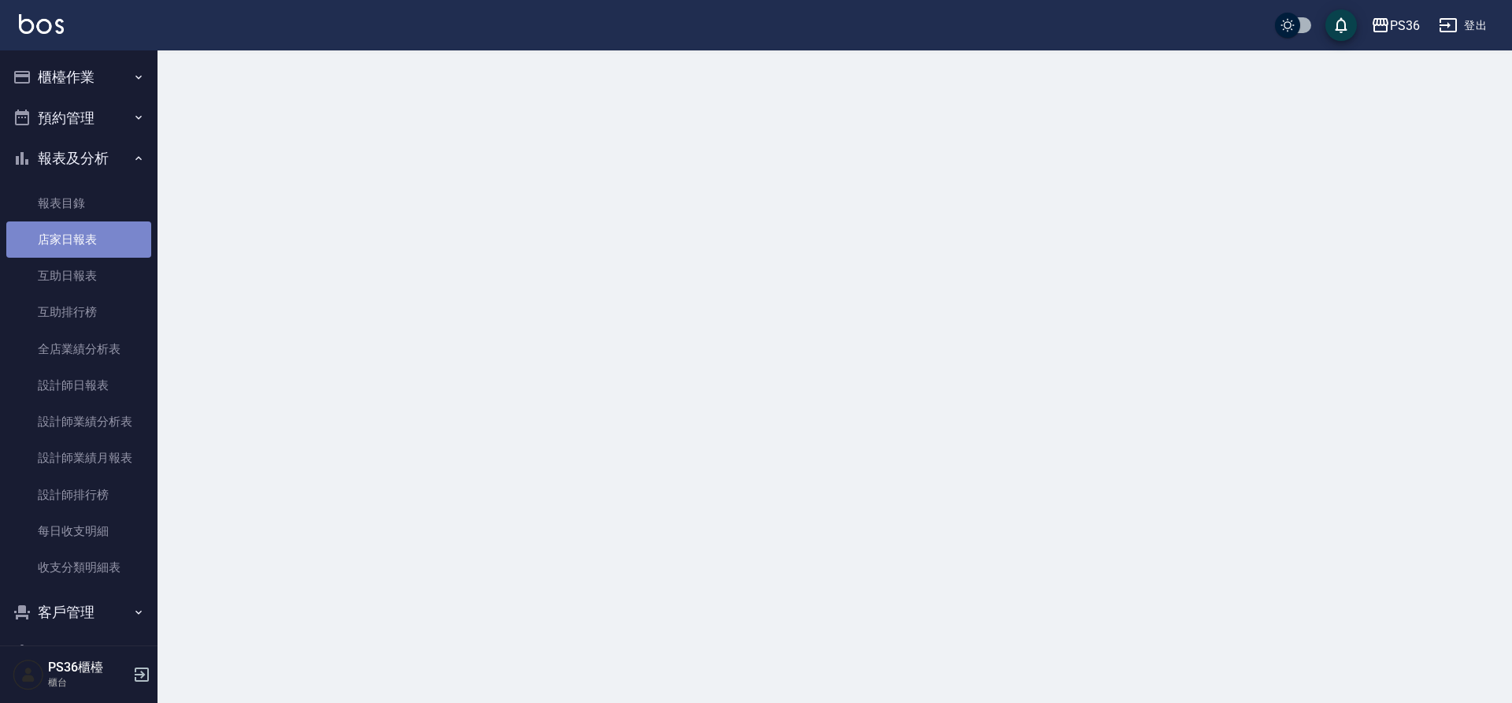
click at [95, 239] on link "店家日報表" at bounding box center [78, 239] width 145 height 36
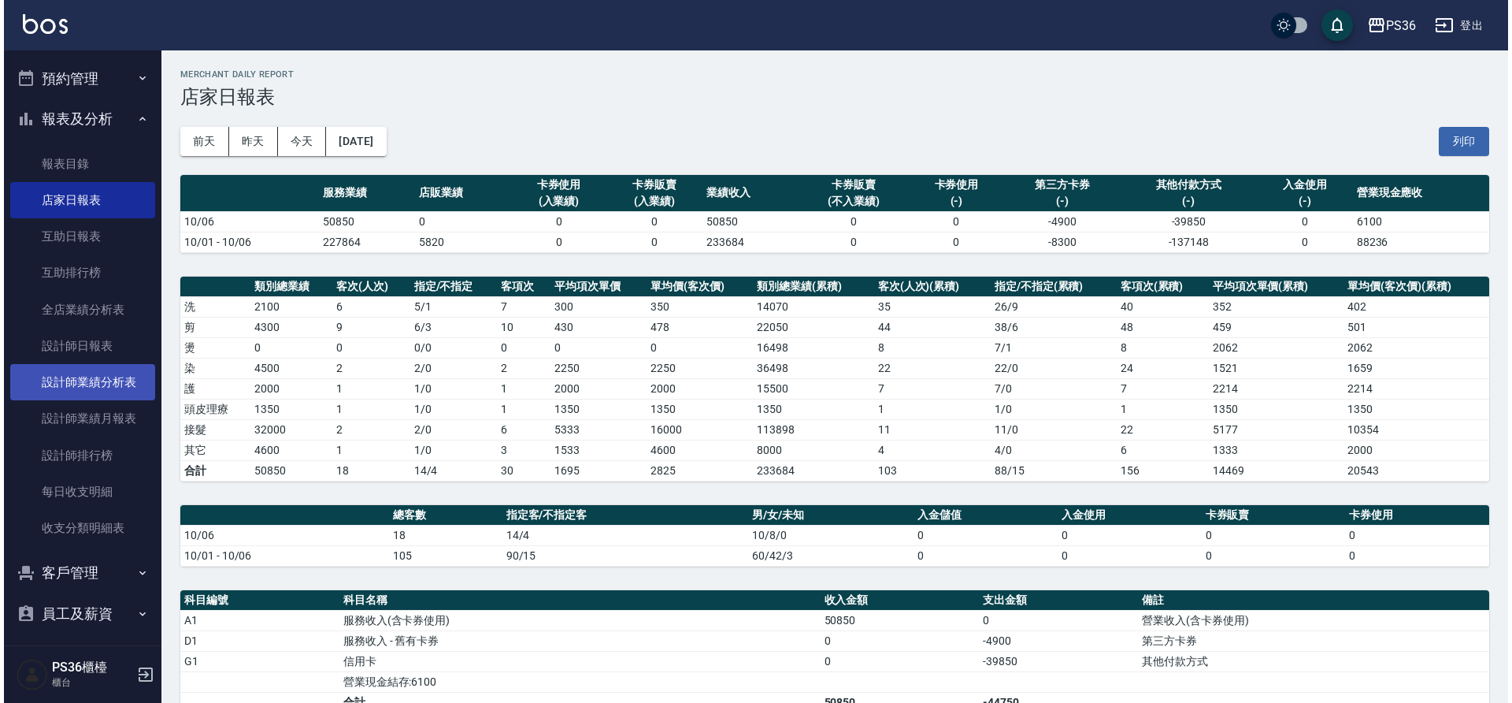
scroll to position [79, 0]
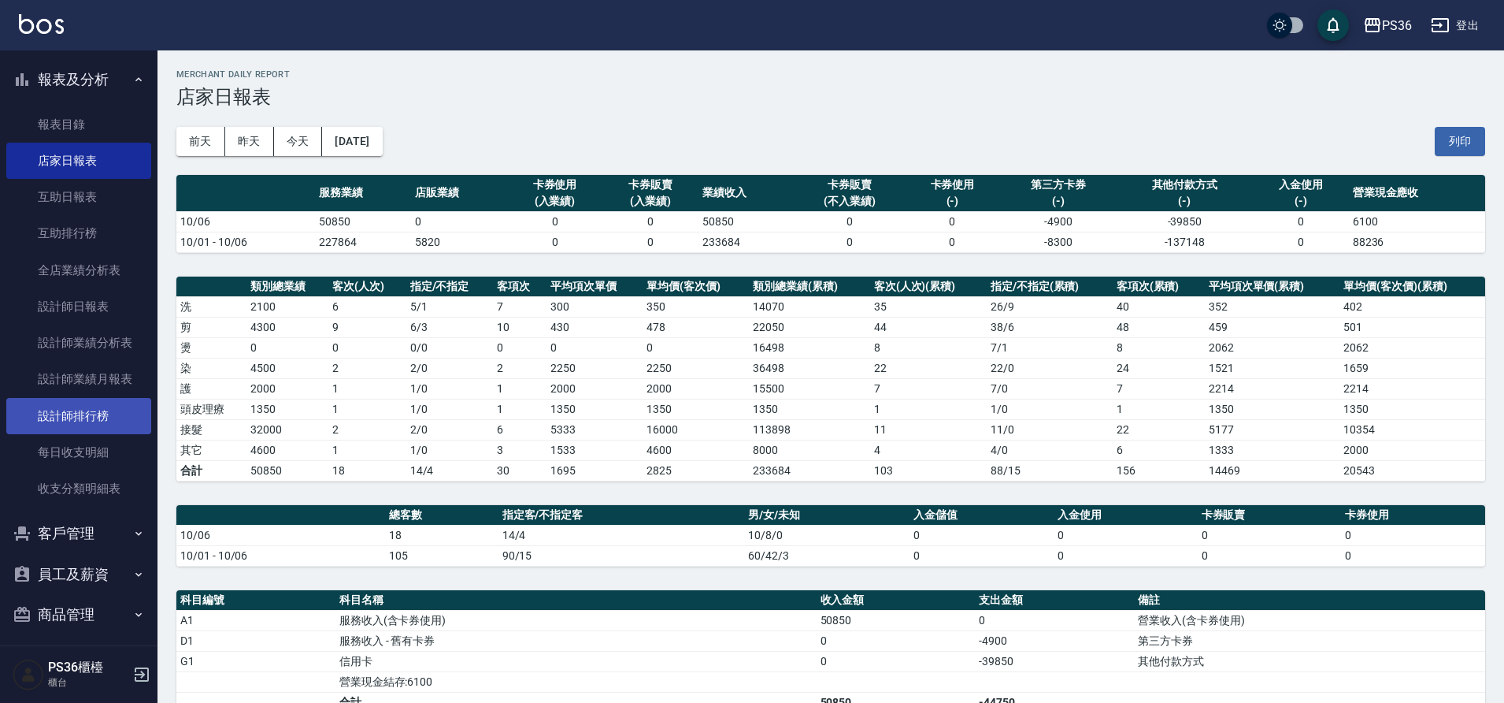
click at [95, 406] on link "設計師排行榜" at bounding box center [78, 416] width 145 height 36
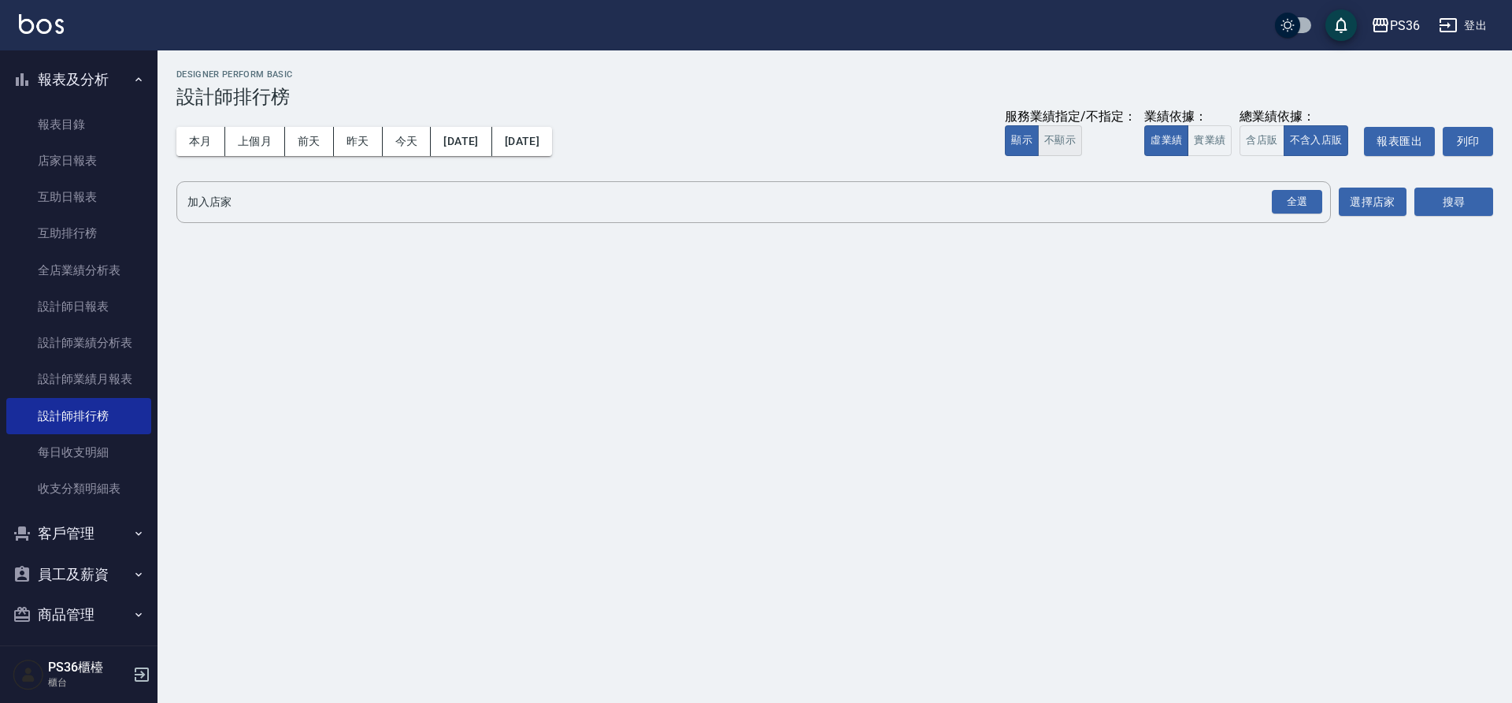
click at [1064, 131] on button "不顯示" at bounding box center [1060, 140] width 44 height 31
click at [1041, 148] on button "不顯示" at bounding box center [1060, 140] width 44 height 31
click at [1025, 147] on button "顯示" at bounding box center [1022, 140] width 34 height 31
click at [1213, 135] on button "實業績" at bounding box center [1210, 140] width 44 height 31
click at [1312, 192] on div "全選" at bounding box center [1297, 202] width 50 height 24
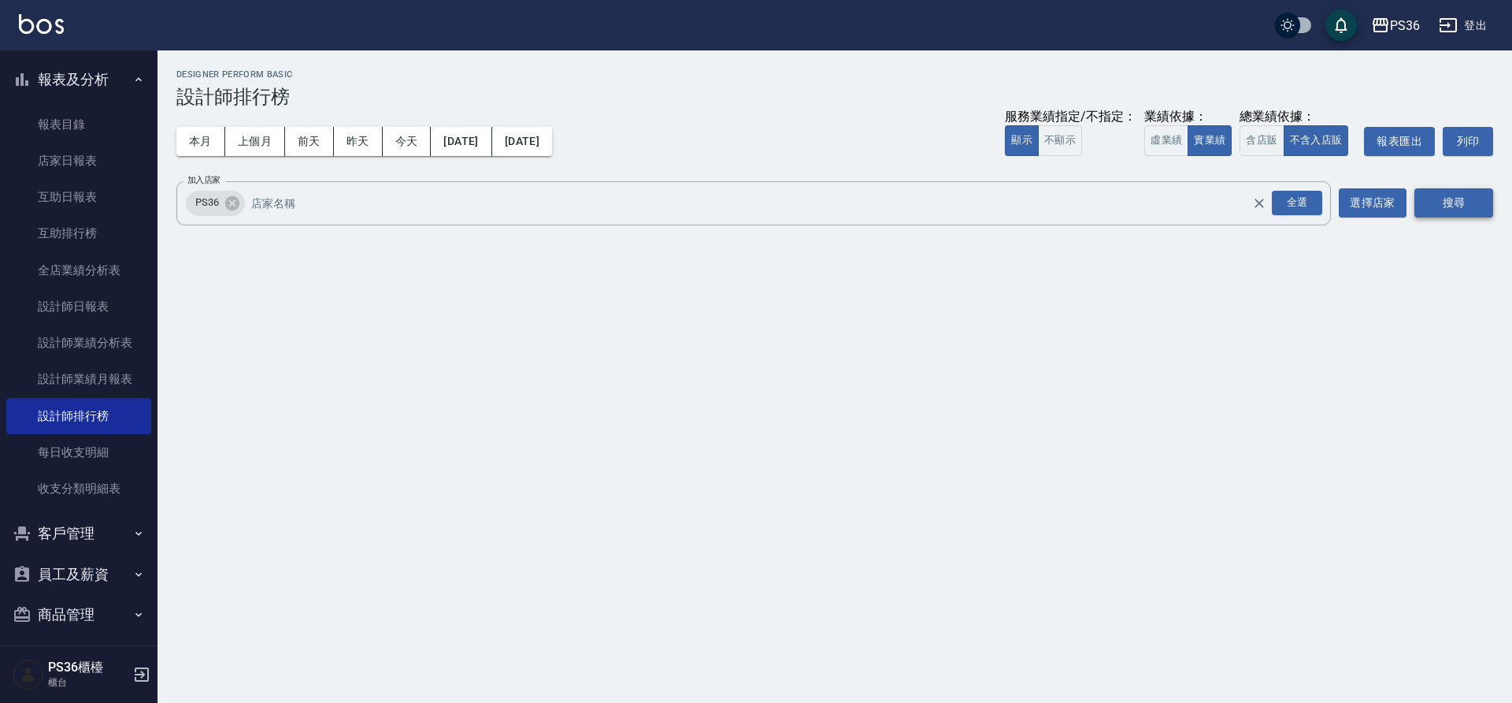
click at [1436, 199] on button "搜尋" at bounding box center [1454, 202] width 79 height 29
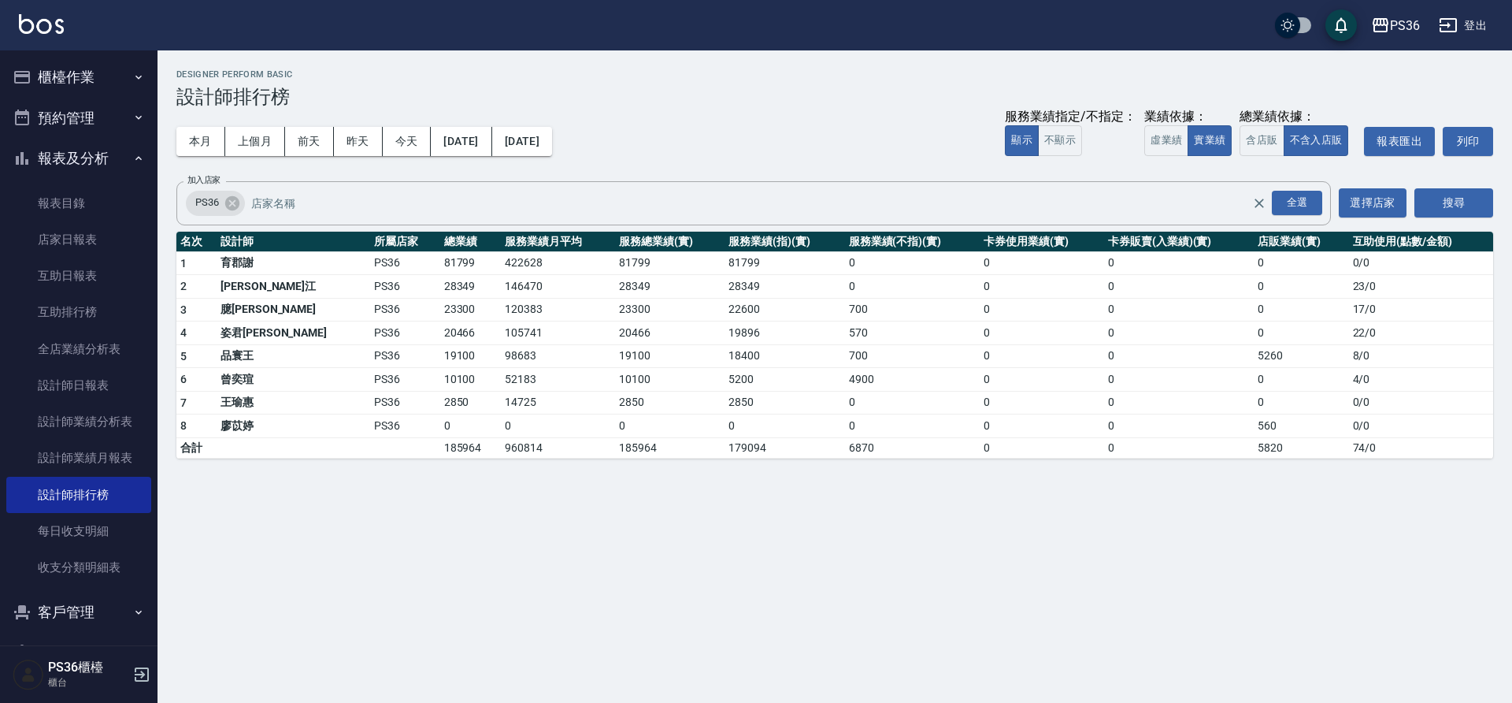
click at [88, 70] on button "櫃檯作業" at bounding box center [78, 77] width 145 height 41
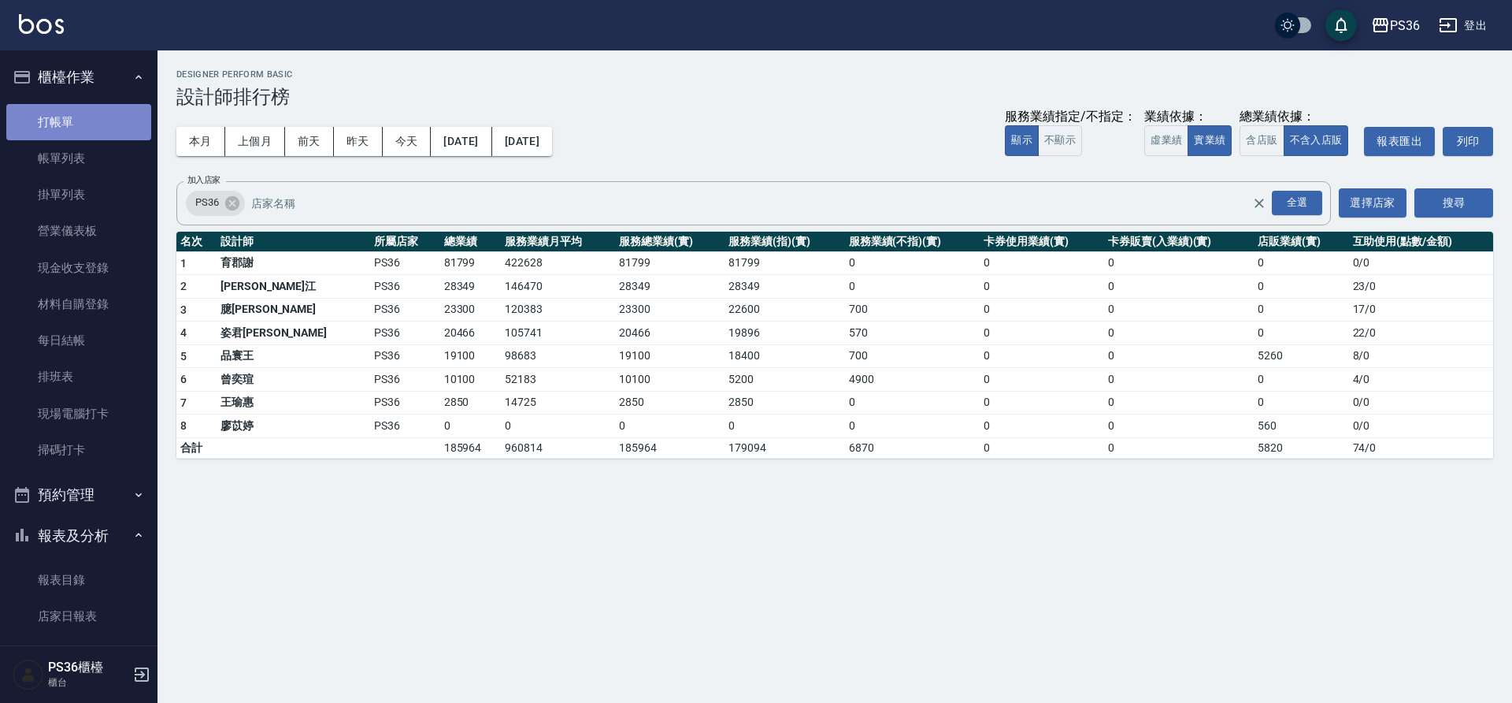
click at [98, 128] on link "打帳單" at bounding box center [78, 122] width 145 height 36
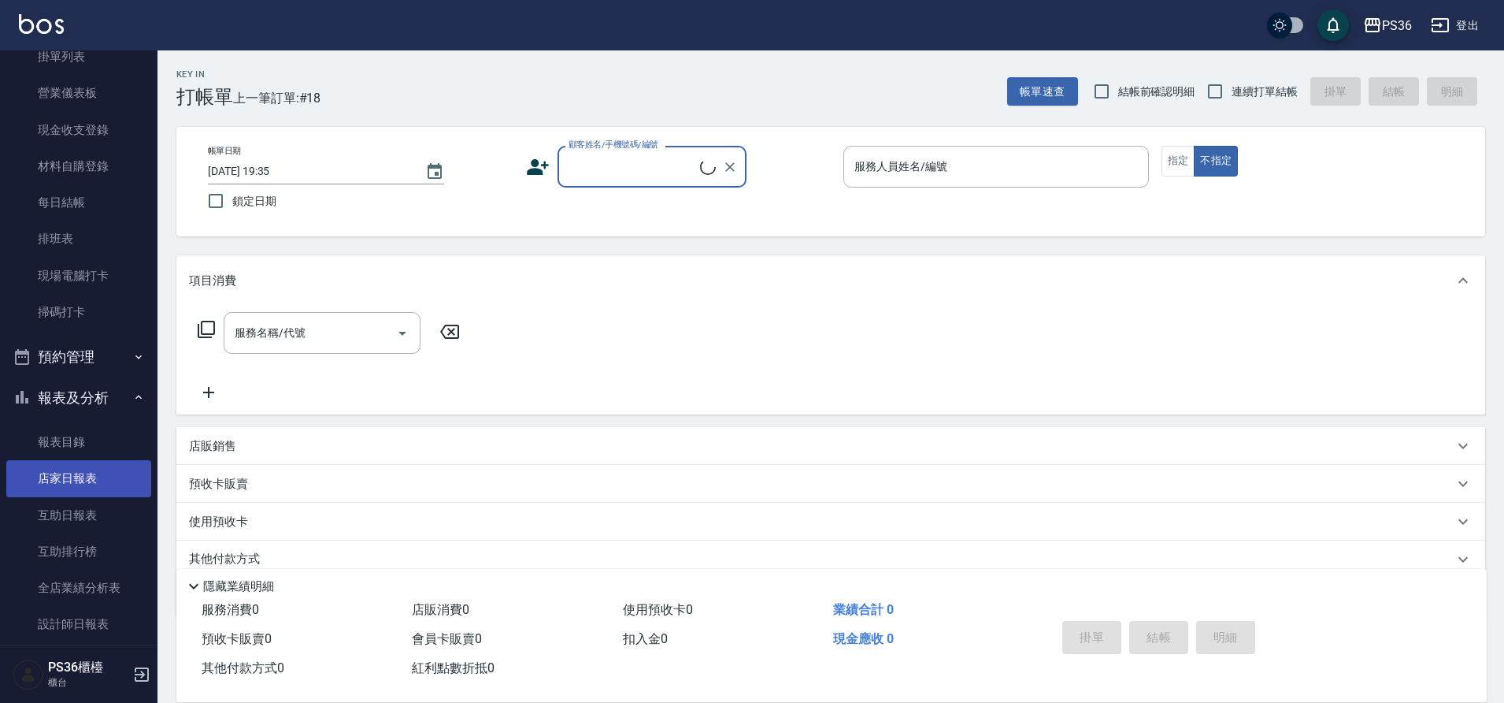
scroll to position [158, 0]
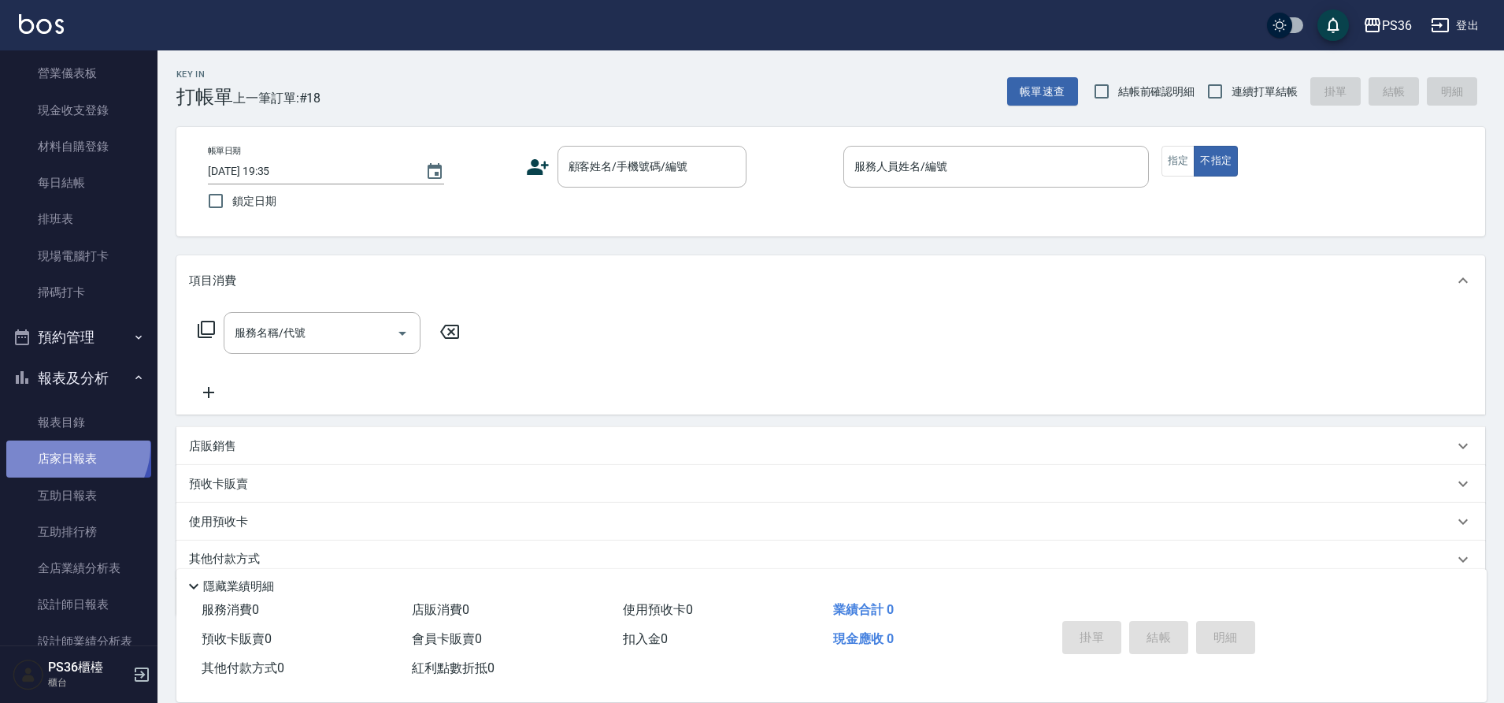
click at [72, 447] on link "店家日報表" at bounding box center [78, 458] width 145 height 36
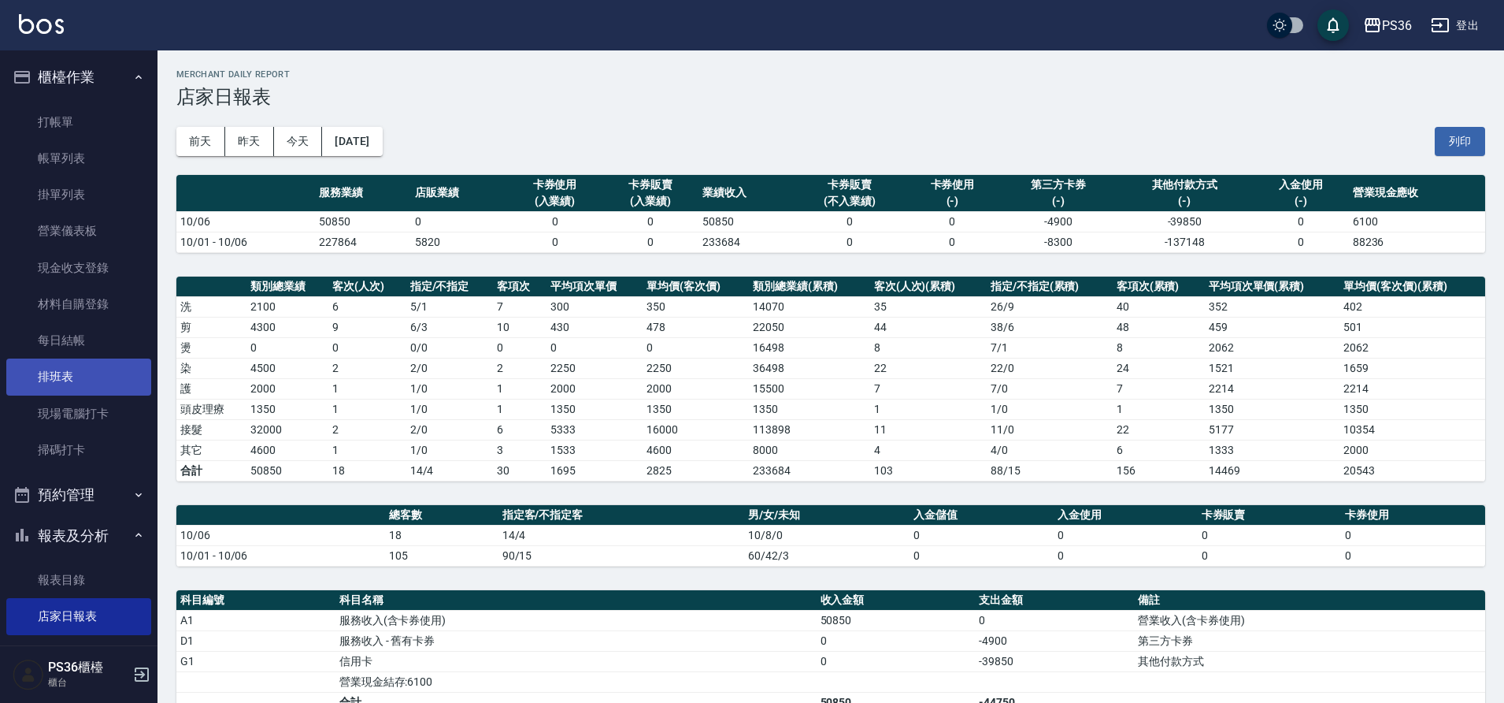
click at [73, 369] on link "排班表" at bounding box center [78, 376] width 145 height 36
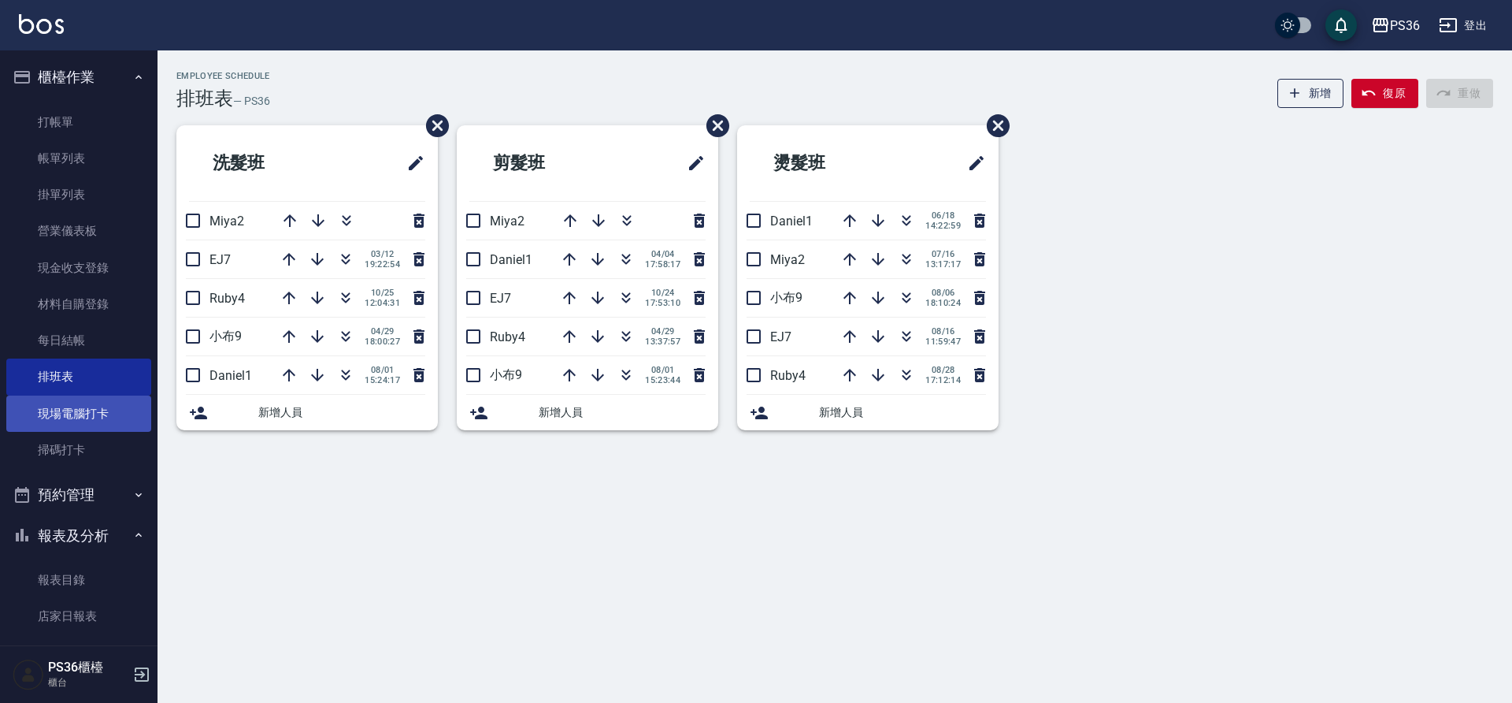
click at [80, 406] on link "現場電腦打卡" at bounding box center [78, 413] width 145 height 36
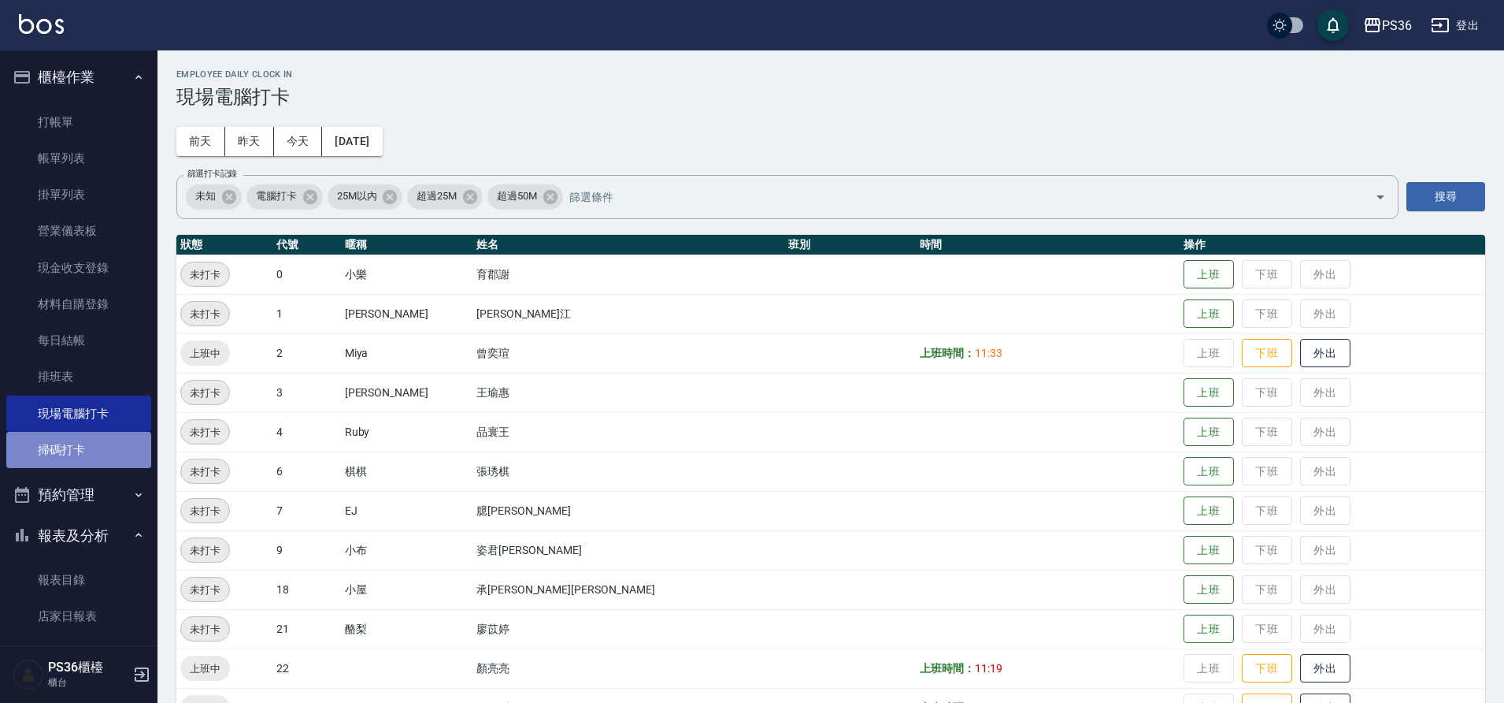
click at [86, 436] on link "掃碼打卡" at bounding box center [78, 450] width 145 height 36
